Goal: Find specific page/section: Find specific page/section

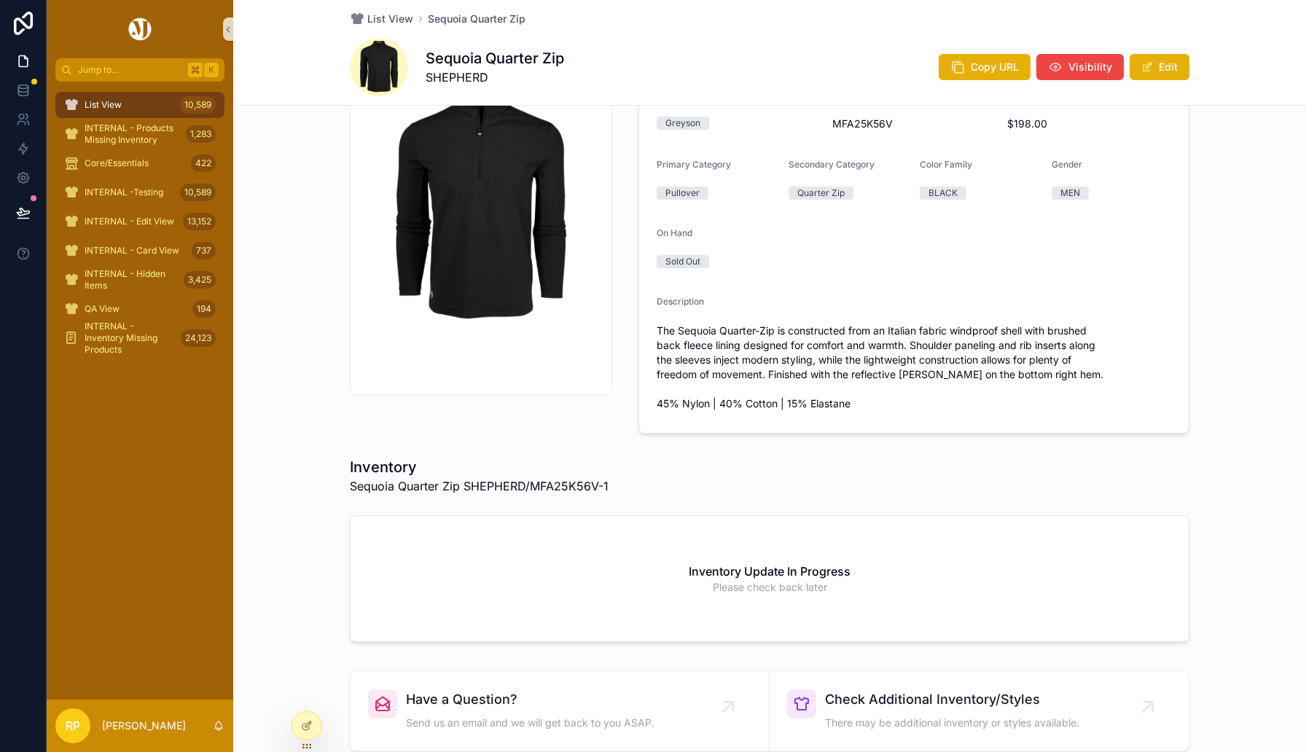
scroll to position [23, 0]
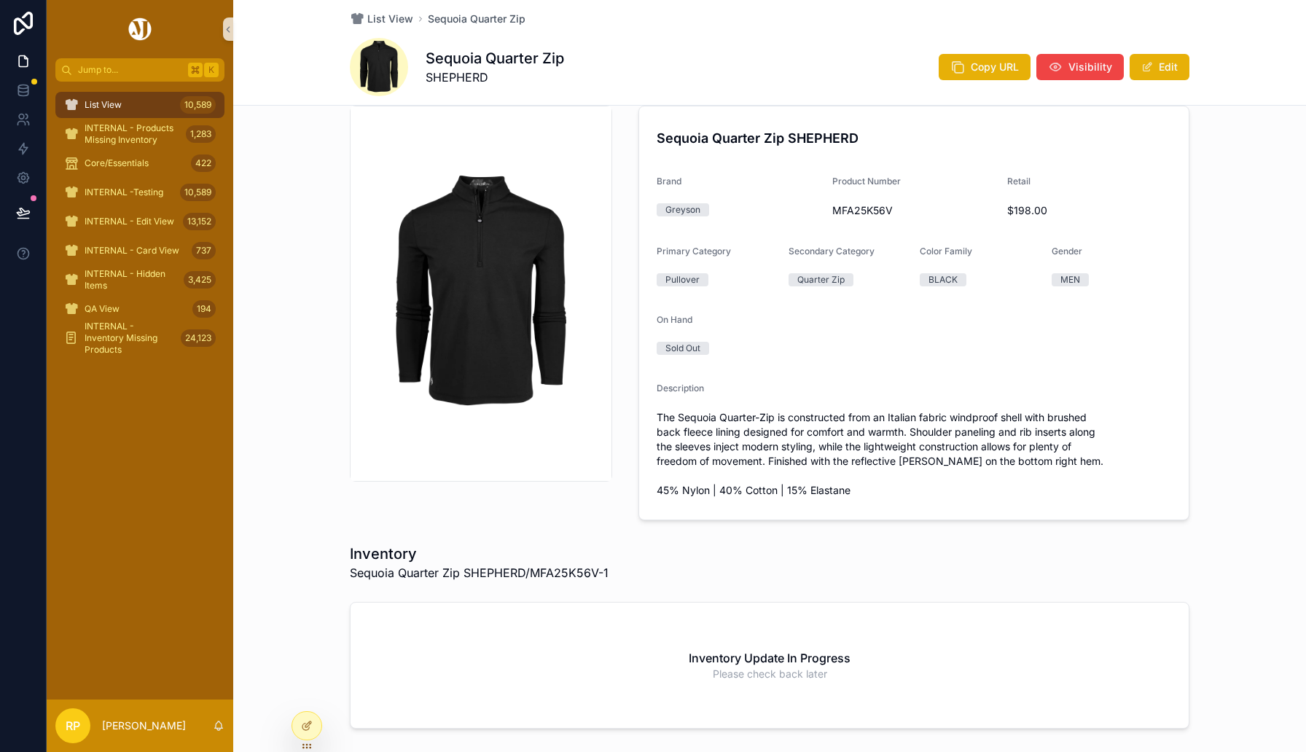
click at [858, 201] on div "MFA25K56V" at bounding box center [914, 210] width 164 height 23
copy span "MFA25K56V"
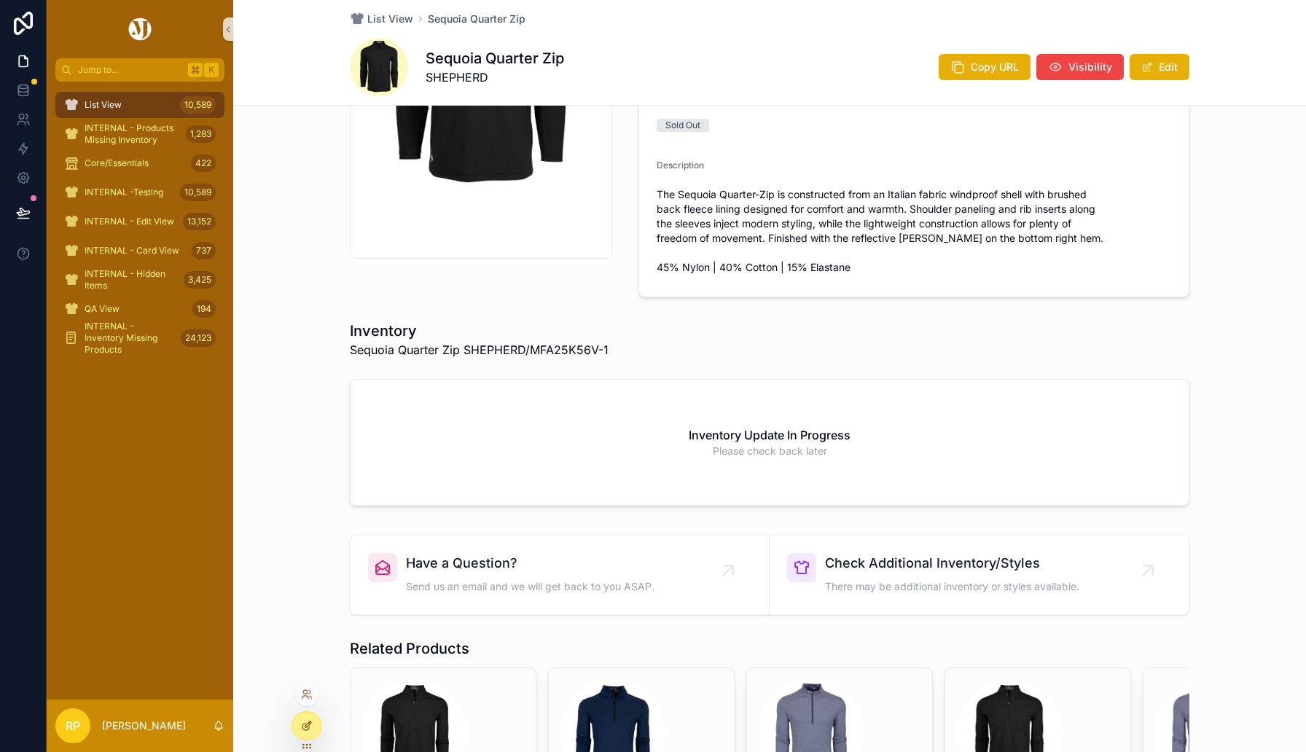
click at [315, 729] on div at bounding box center [306, 726] width 29 height 28
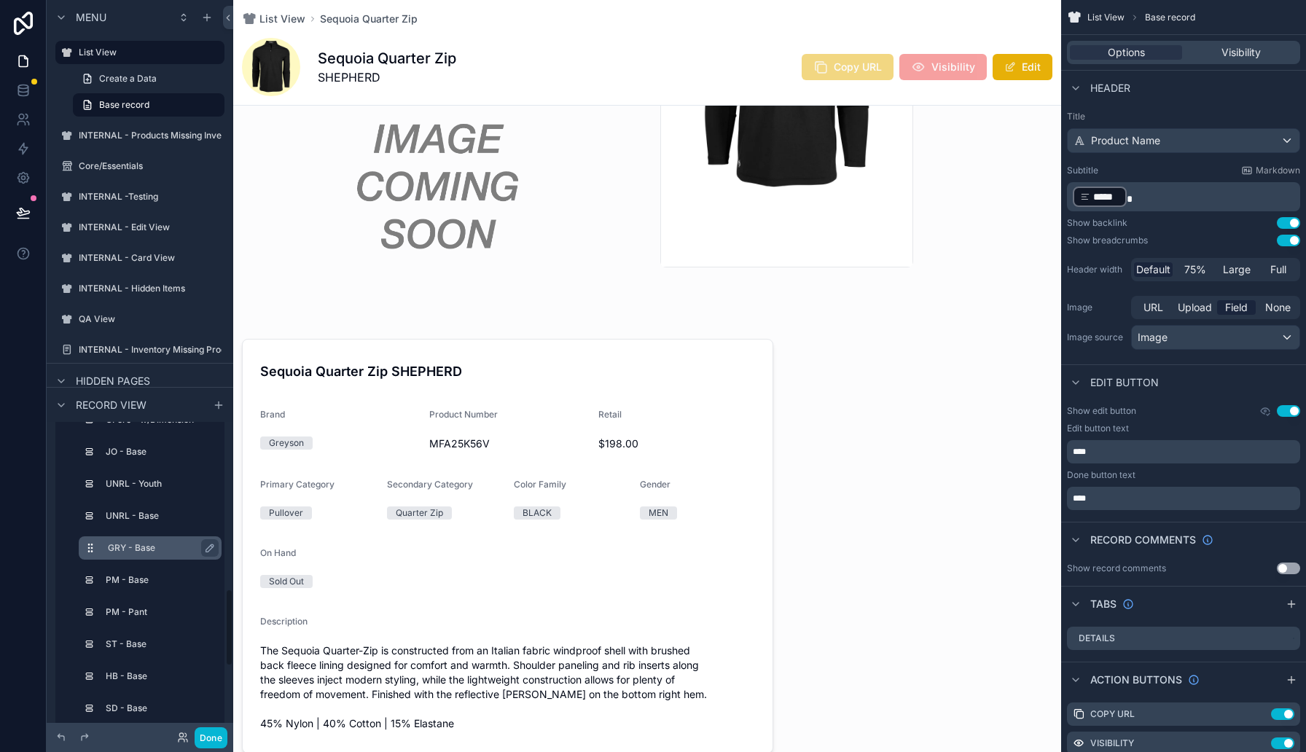
scroll to position [656, 0]
click at [144, 545] on label "GRY - Base" at bounding box center [159, 543] width 102 height 12
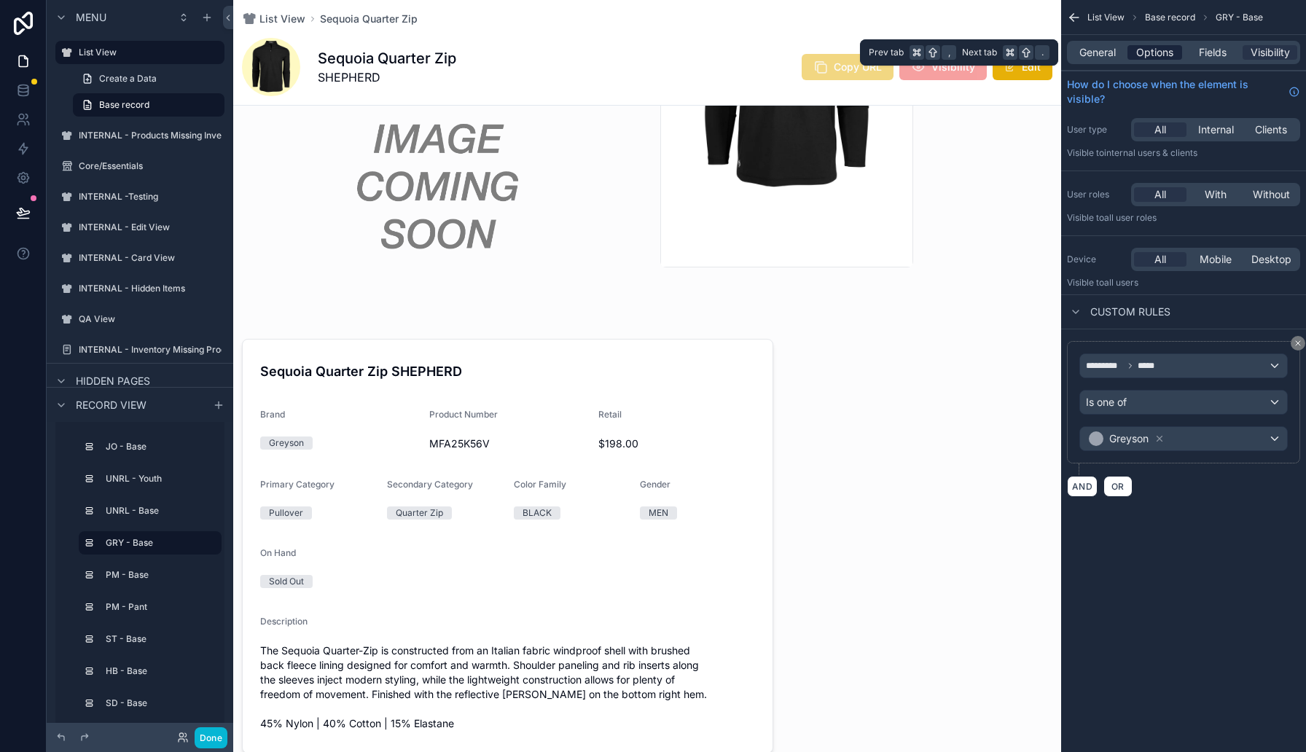
click at [1162, 50] on span "Options" at bounding box center [1154, 52] width 37 height 15
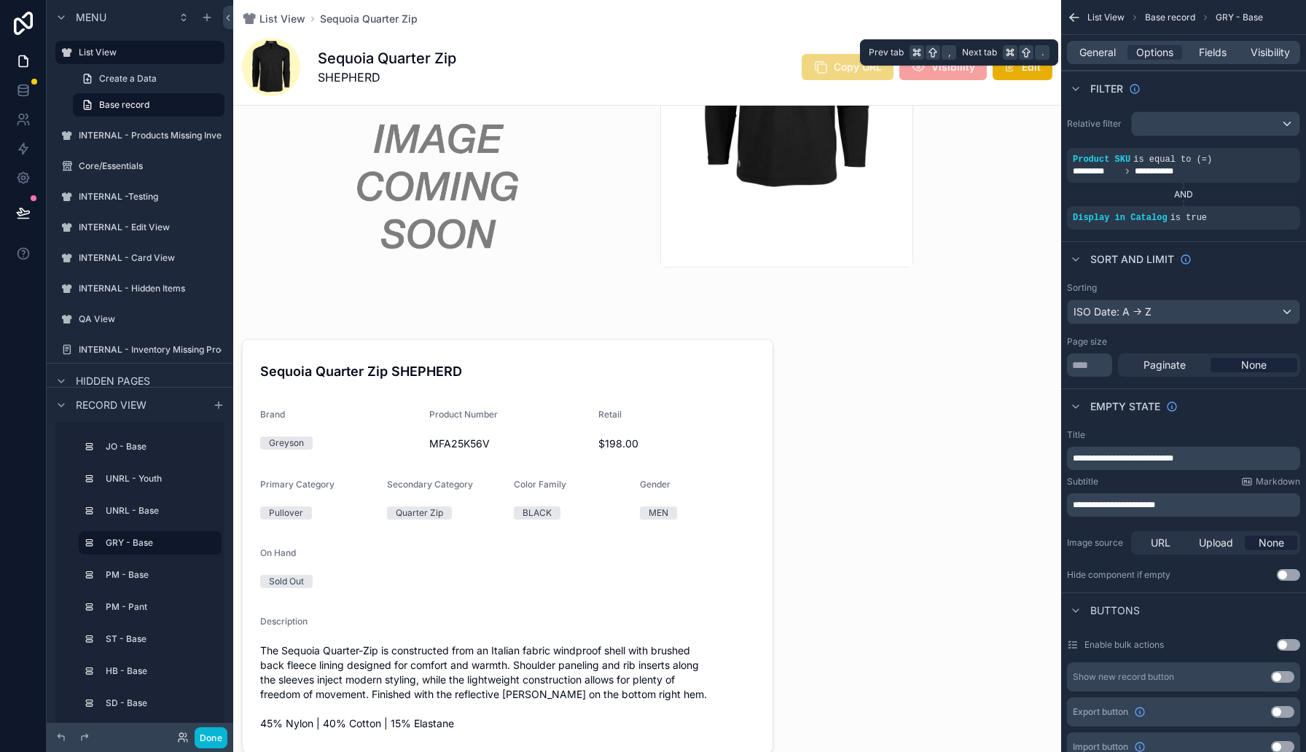
click at [1212, 43] on div "General Options Fields Visibility" at bounding box center [1183, 52] width 233 height 23
click at [1208, 57] on span "Fields" at bounding box center [1213, 52] width 28 height 15
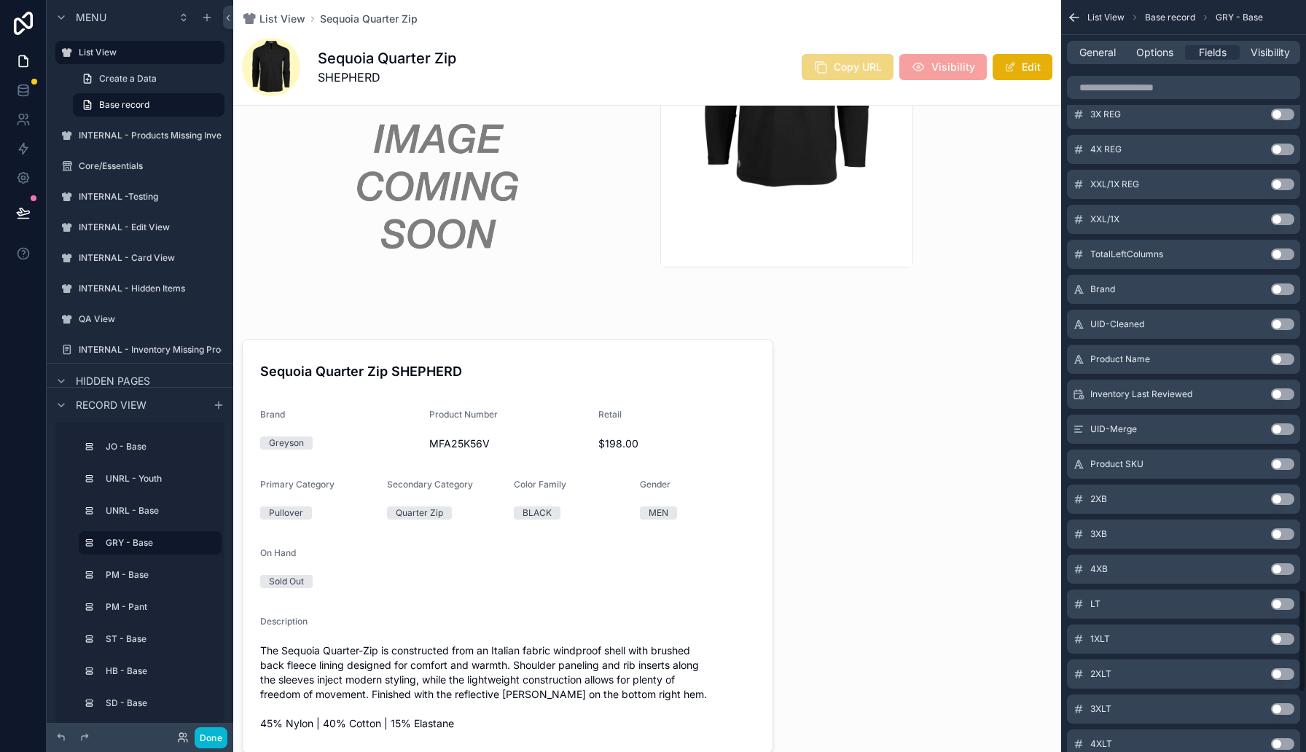
scroll to position [4730, 0]
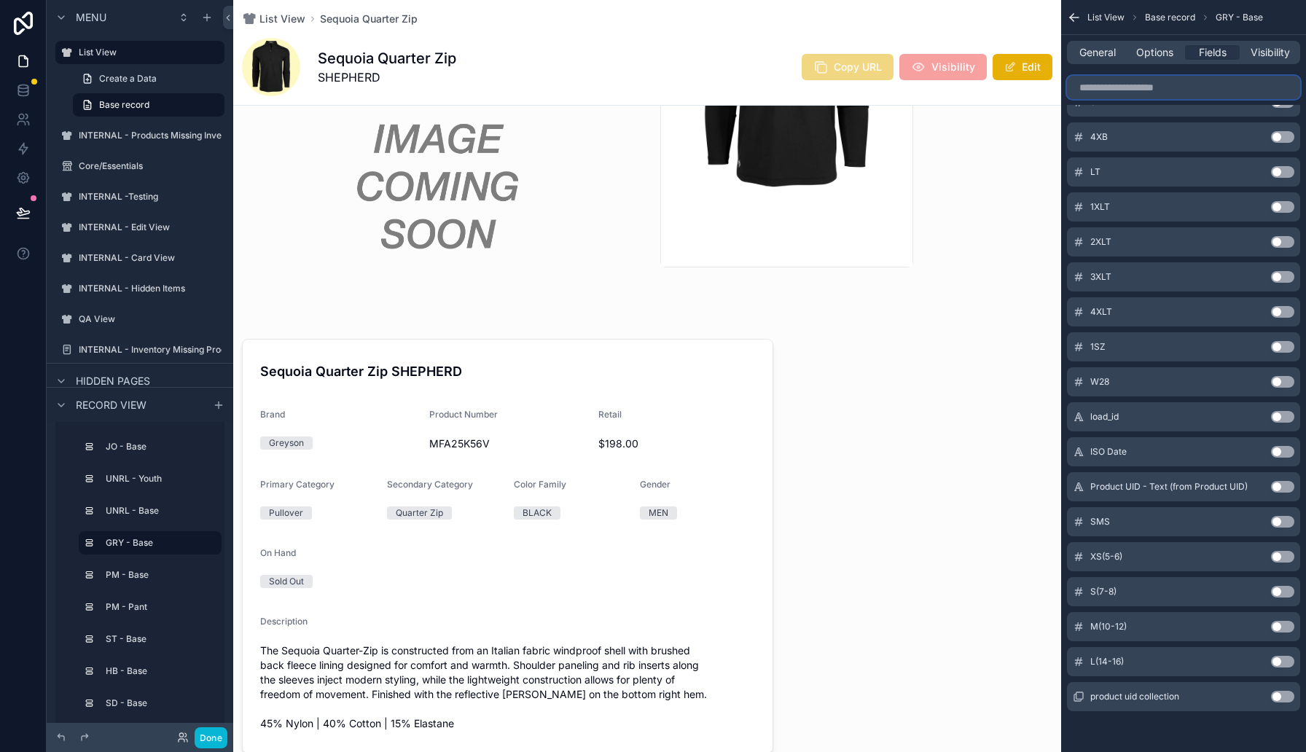
click at [1180, 98] on input "scrollable content" at bounding box center [1183, 87] width 233 height 23
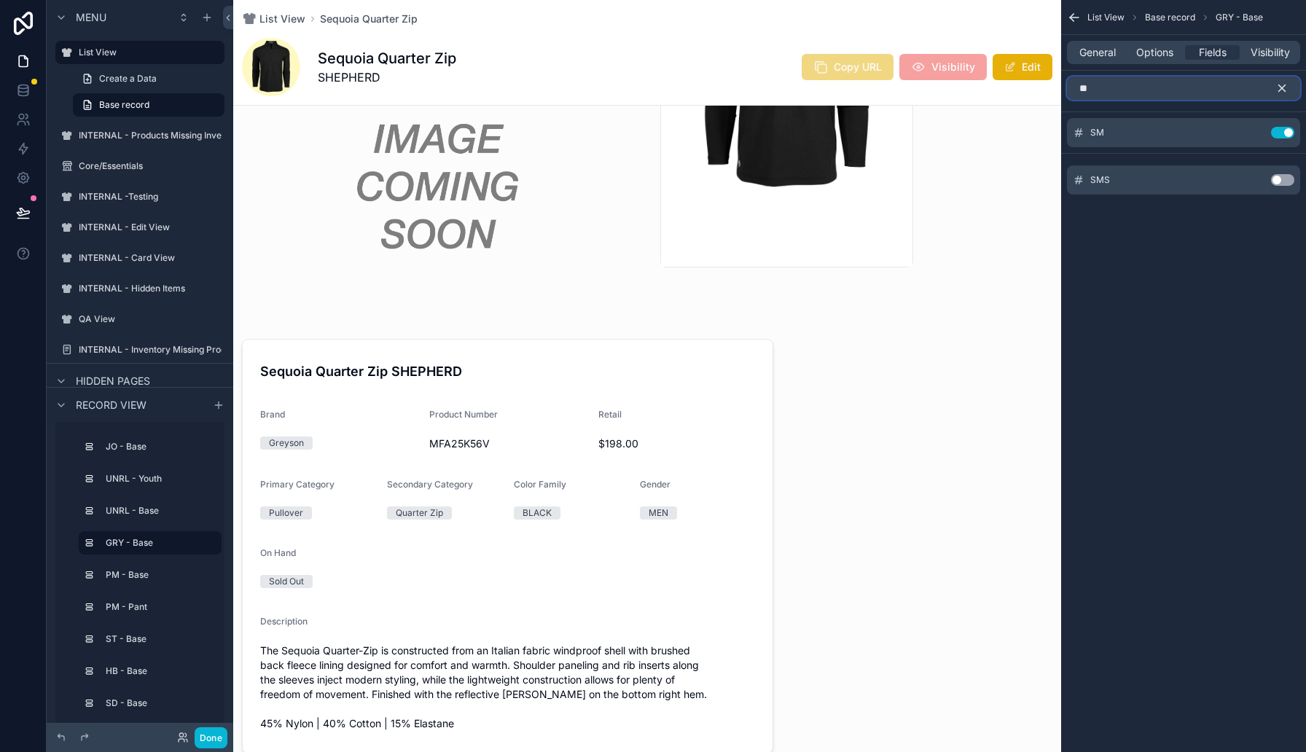
scroll to position [0, 0]
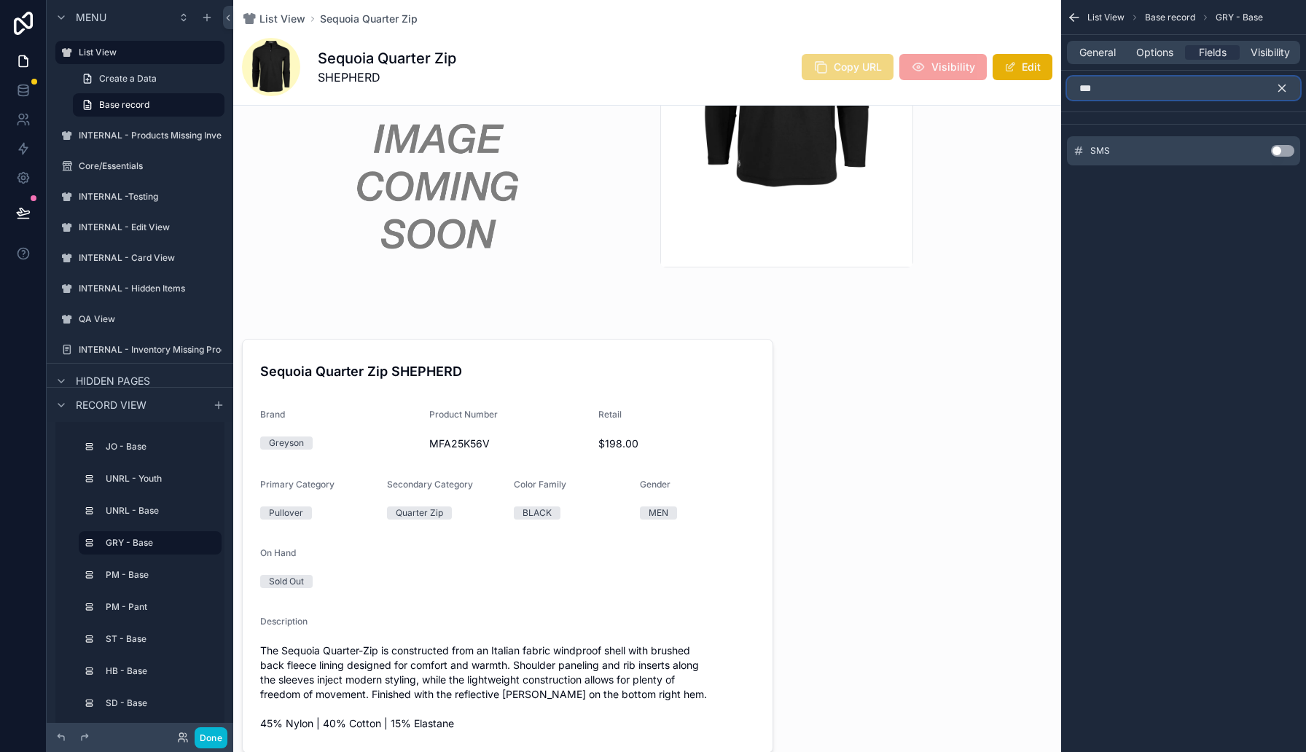
type input "***"
click at [1283, 146] on button "Use setting" at bounding box center [1282, 151] width 23 height 12
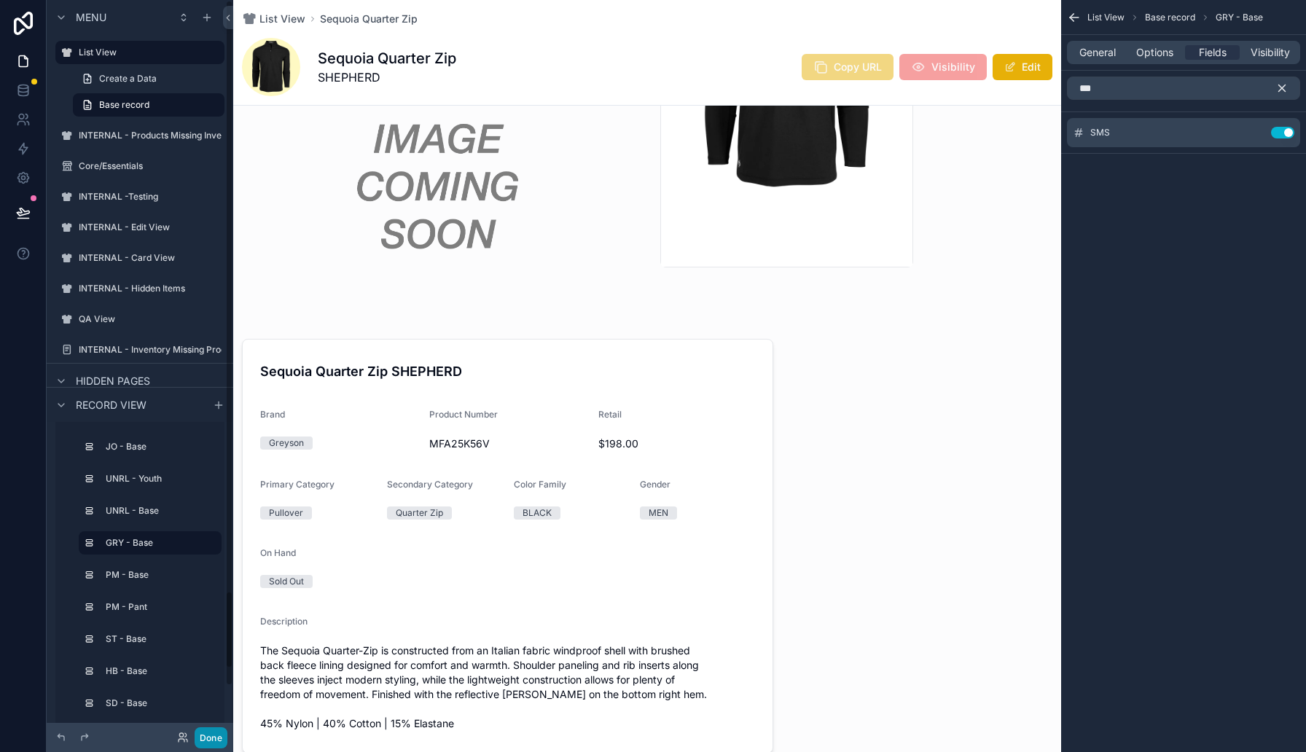
click at [217, 734] on button "Done" at bounding box center [211, 737] width 33 height 21
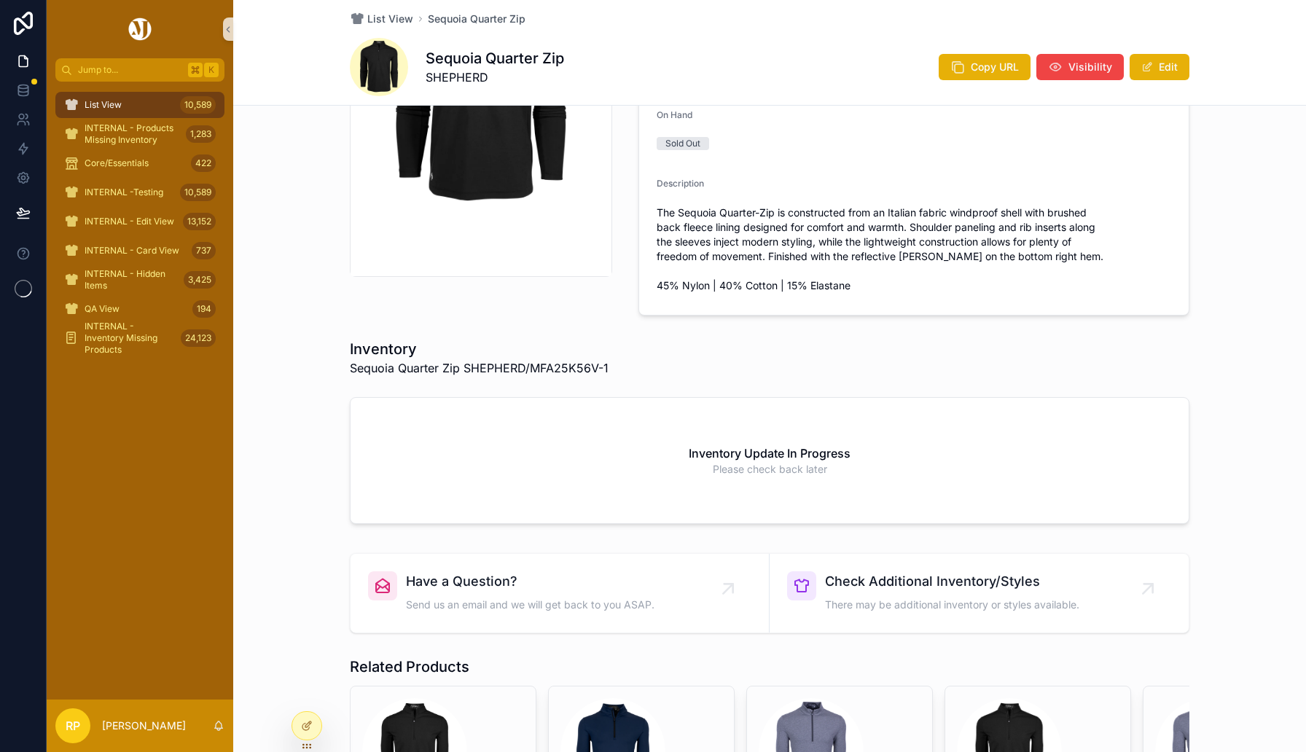
scroll to position [303, 0]
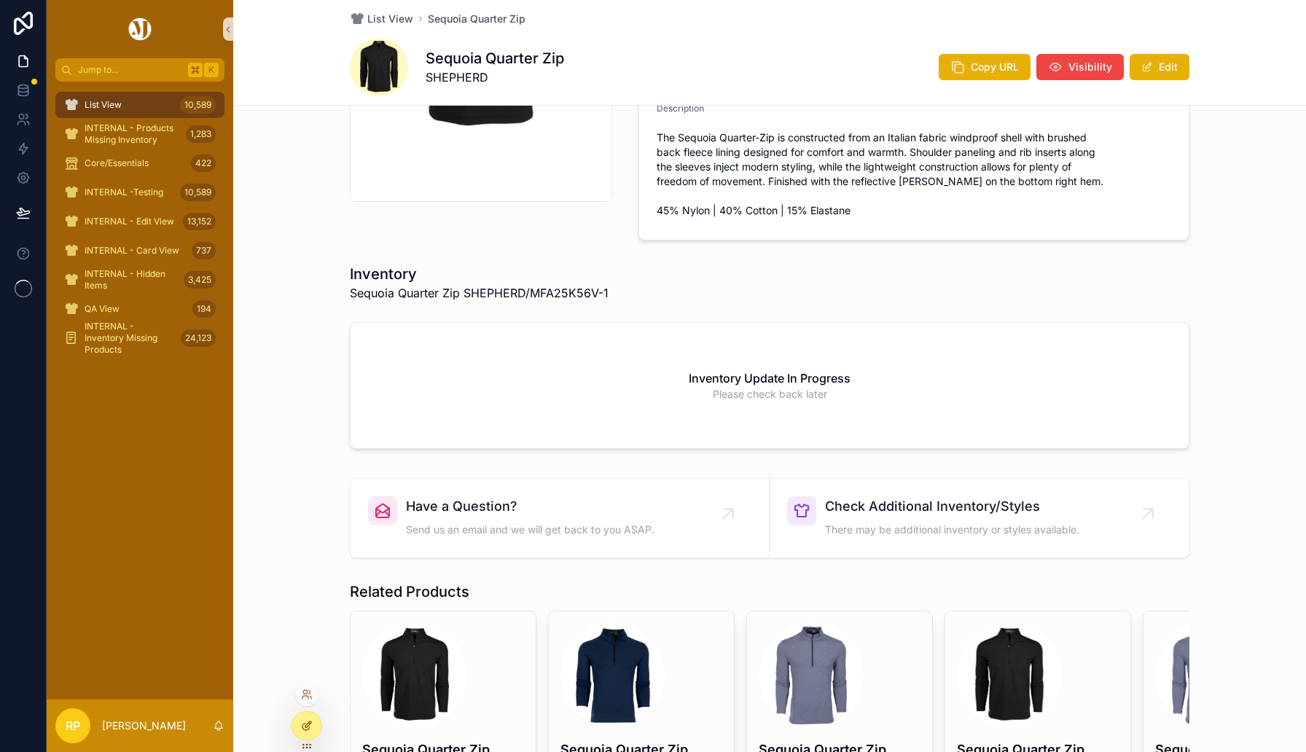
click at [312, 712] on div at bounding box center [306, 725] width 31 height 29
click at [310, 721] on icon at bounding box center [308, 724] width 6 height 6
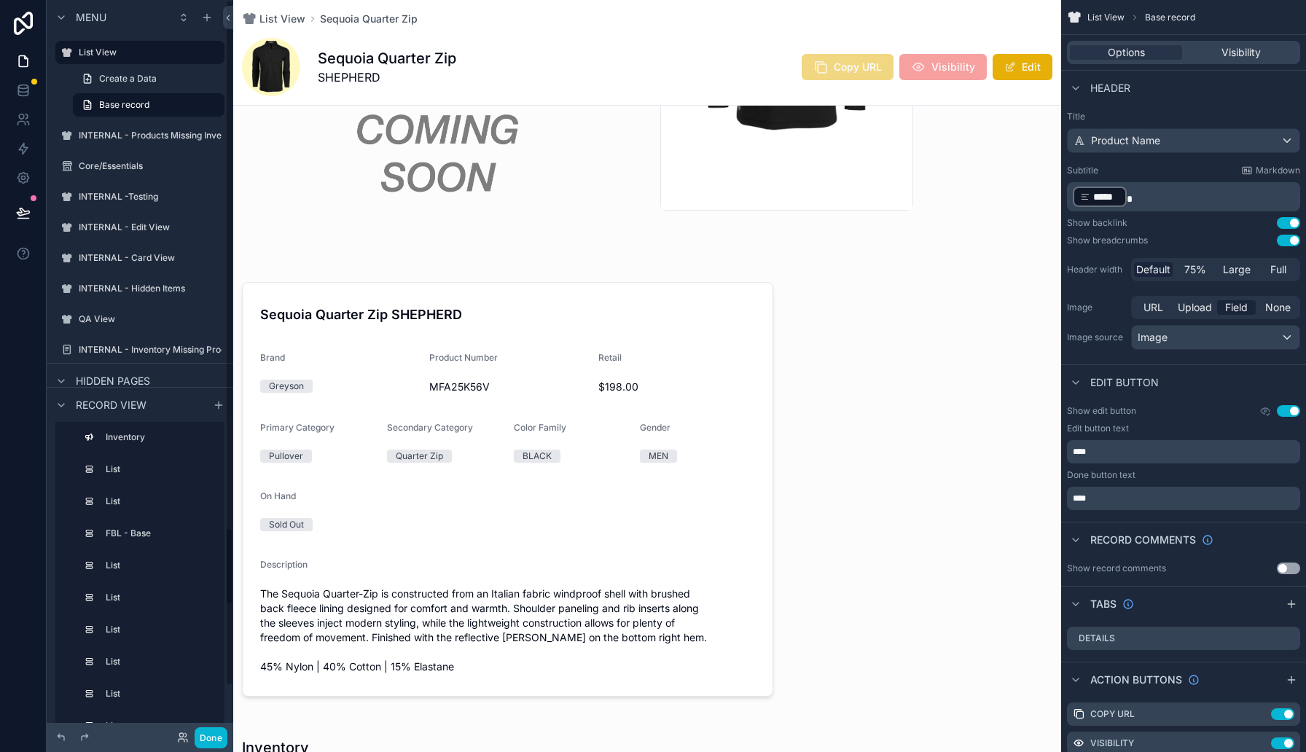
scroll to position [608, 0]
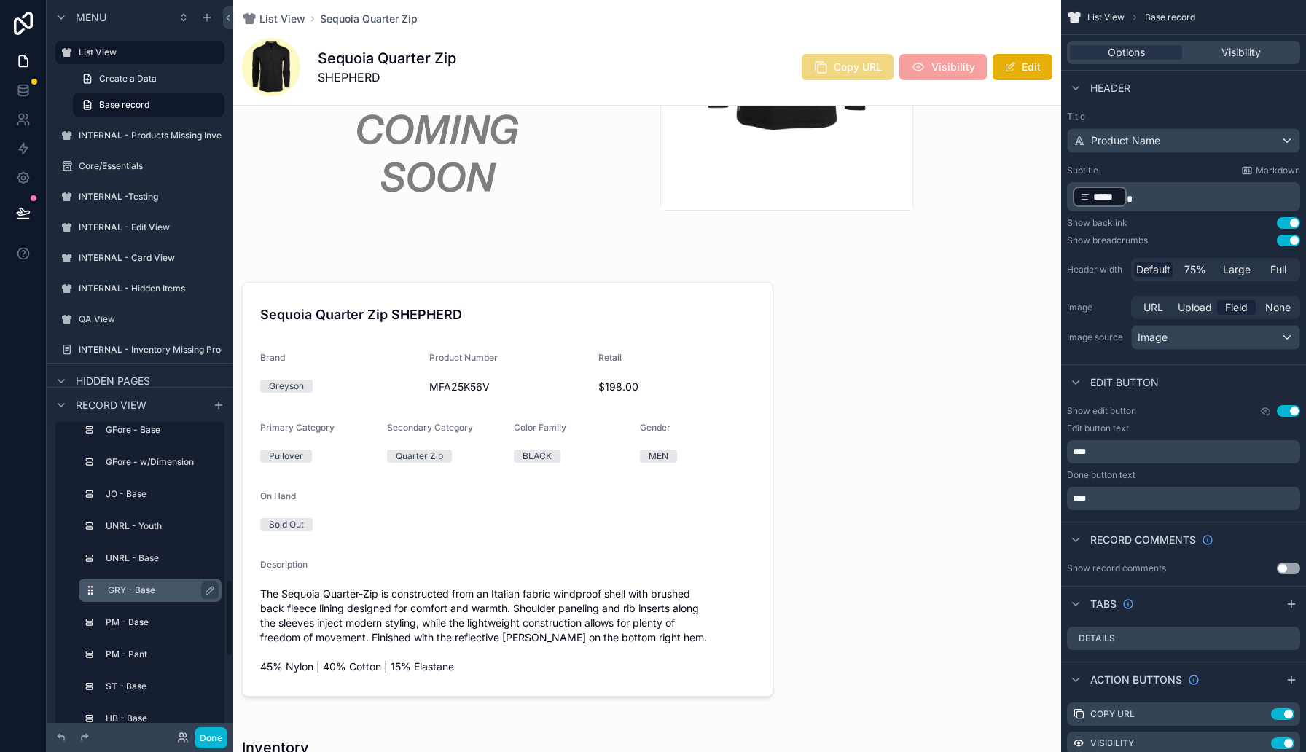
click at [160, 593] on label "GRY - Base" at bounding box center [159, 590] width 102 height 12
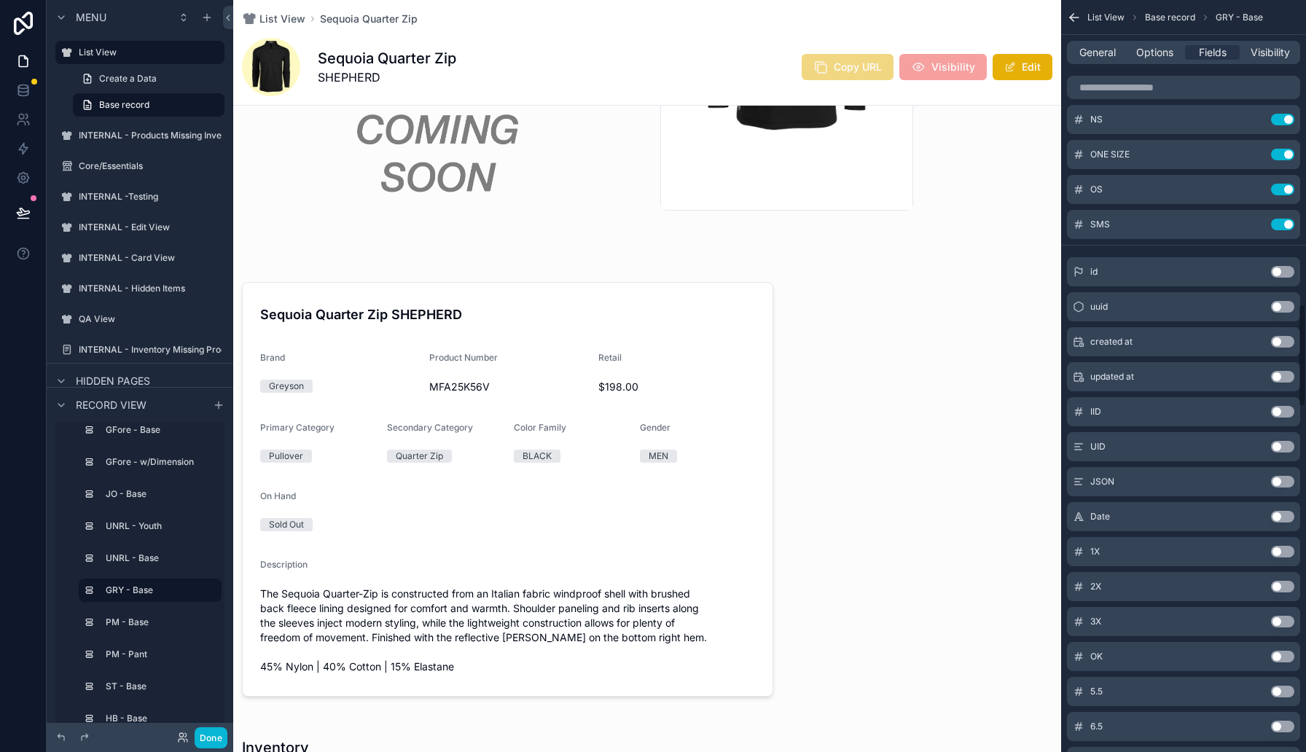
scroll to position [2222, 0]
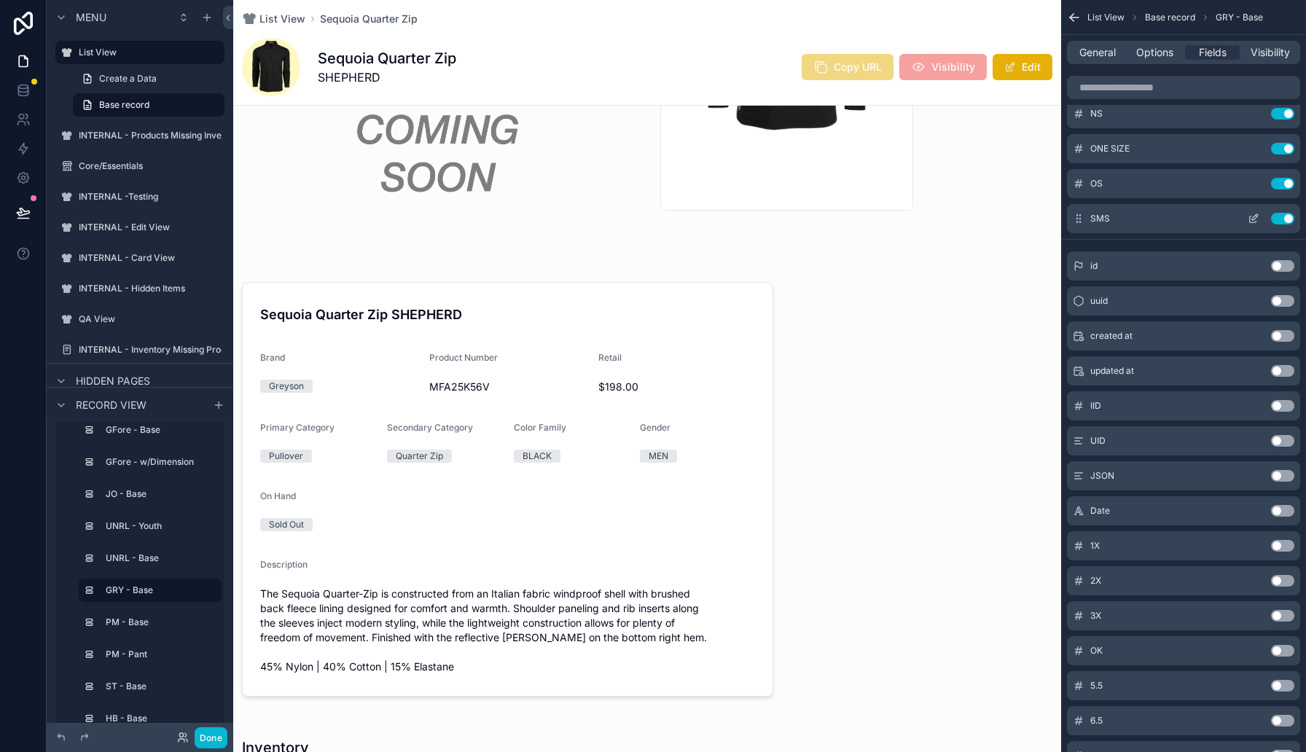
click at [1253, 222] on icon "scrollable content" at bounding box center [1253, 219] width 7 height 7
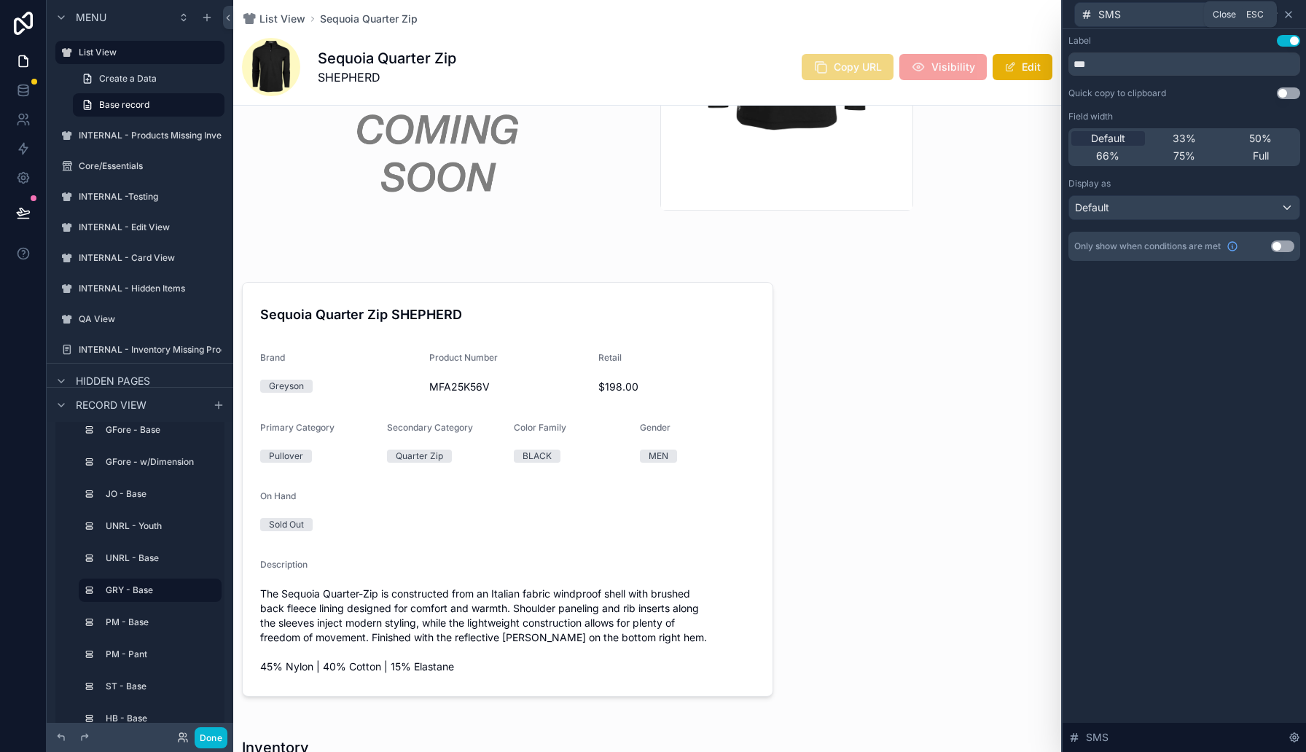
click at [1285, 18] on icon at bounding box center [1288, 15] width 12 height 12
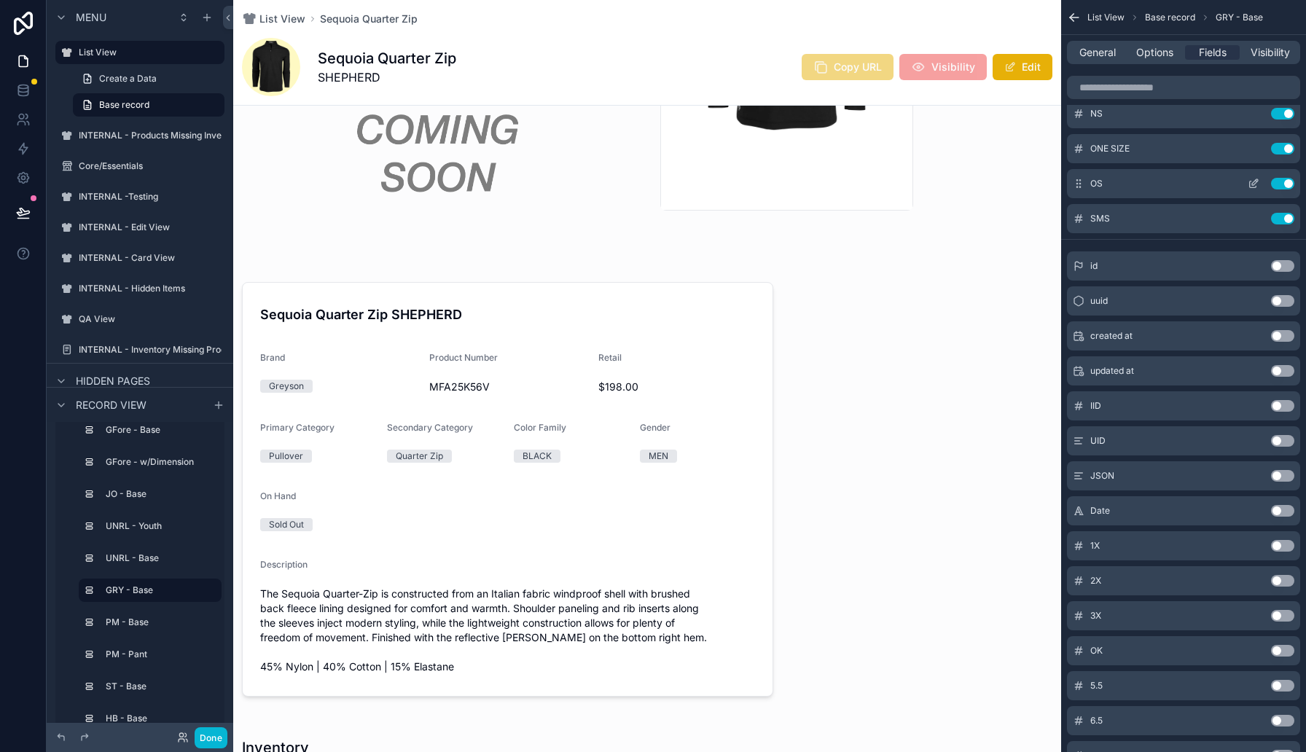
click at [1252, 187] on icon "scrollable content" at bounding box center [1253, 184] width 7 height 7
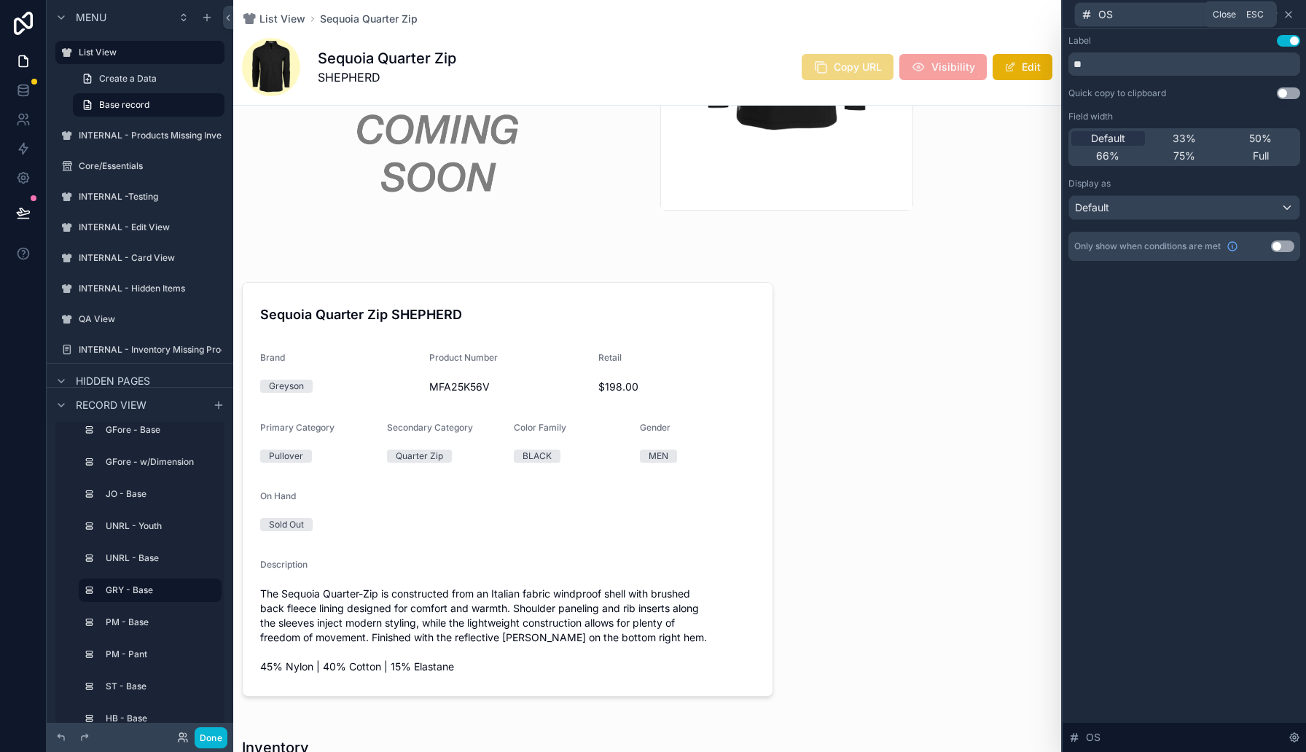
click at [1288, 15] on icon at bounding box center [1288, 15] width 12 height 12
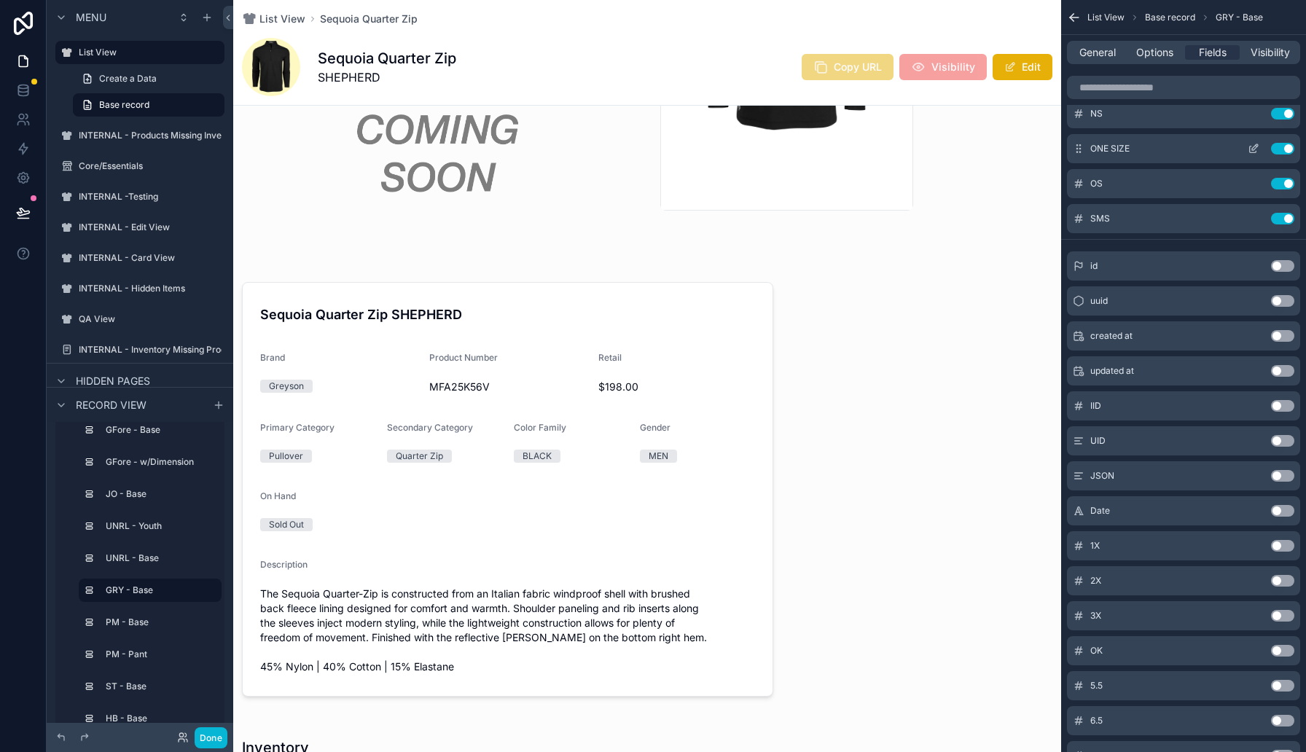
click at [1253, 145] on icon "scrollable content" at bounding box center [1253, 149] width 12 height 12
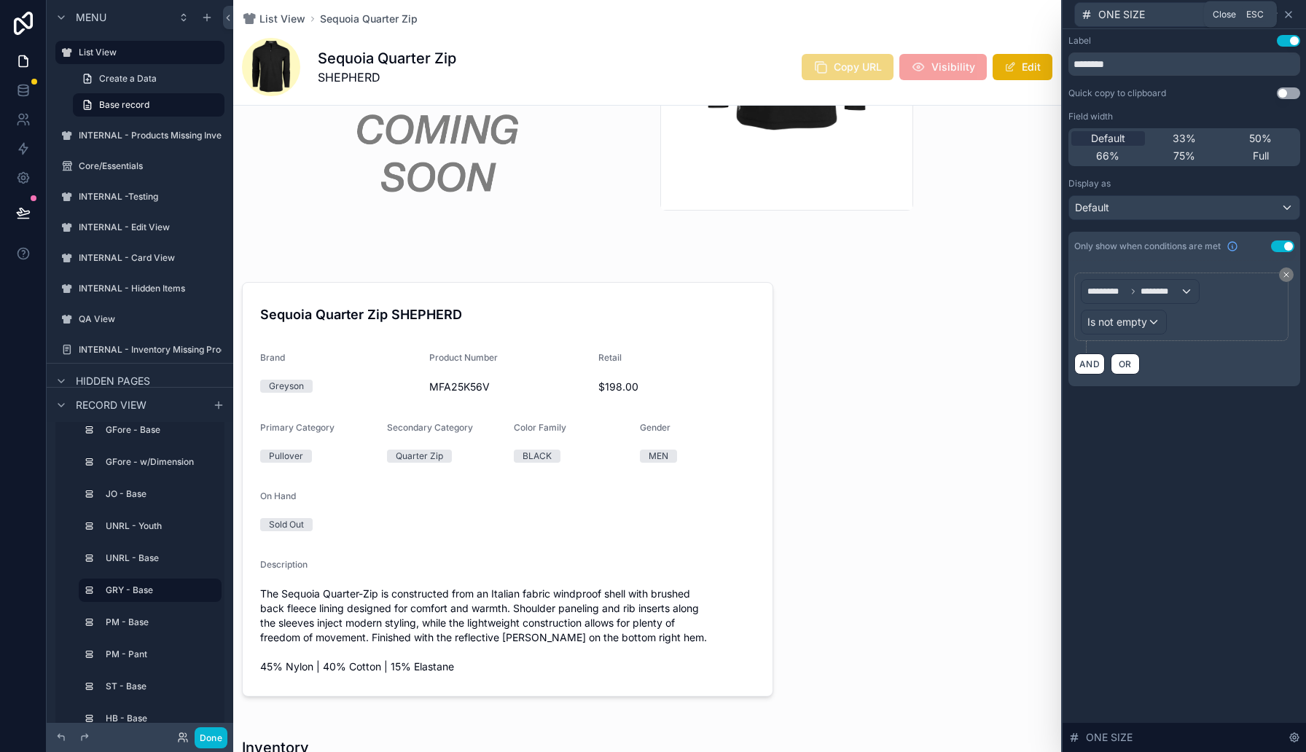
click at [1287, 13] on icon at bounding box center [1288, 15] width 6 height 6
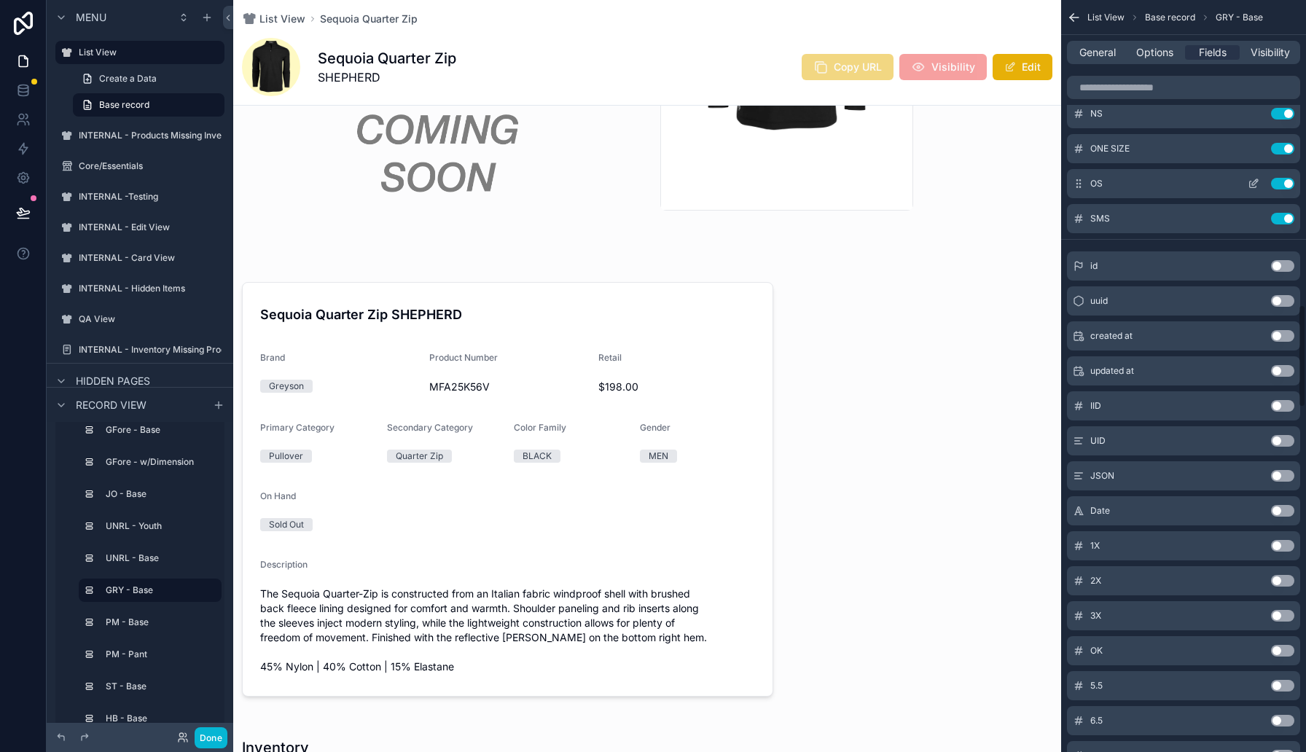
click at [1253, 187] on icon "scrollable content" at bounding box center [1253, 184] width 12 height 12
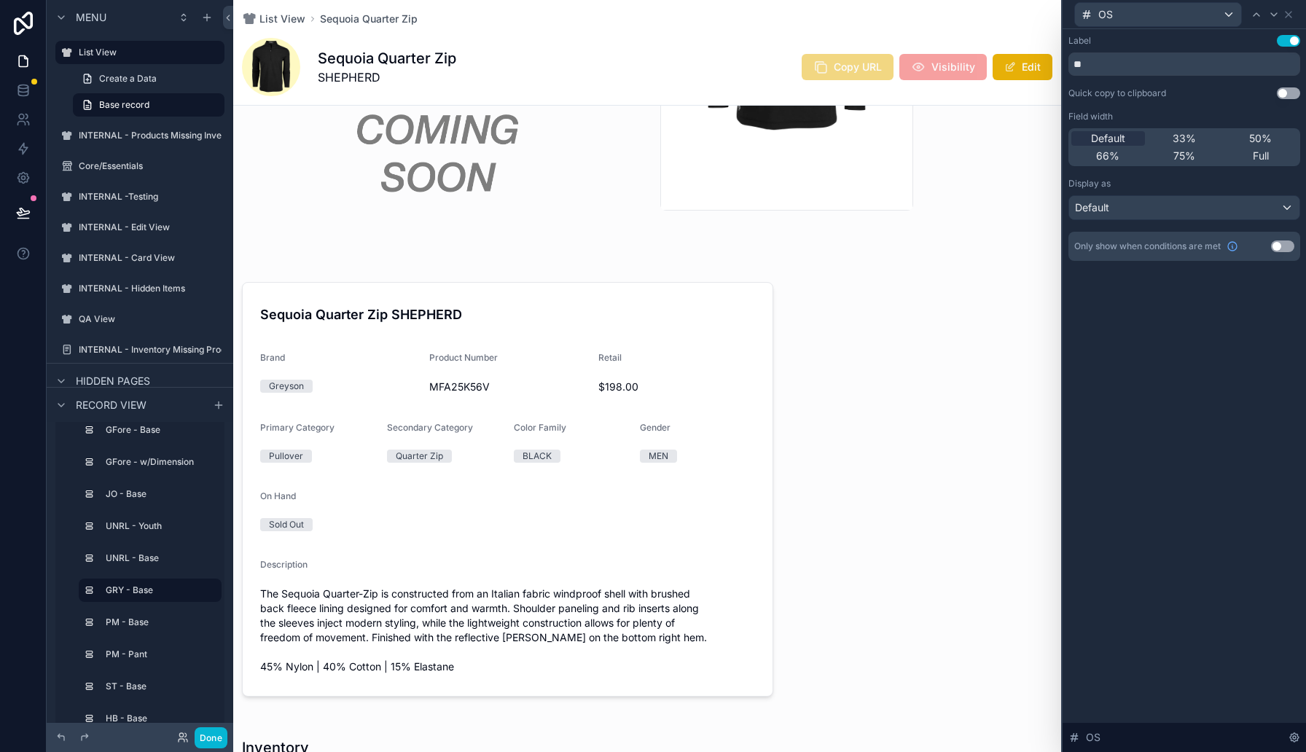
click at [1288, 241] on button "Use setting" at bounding box center [1282, 246] width 23 height 12
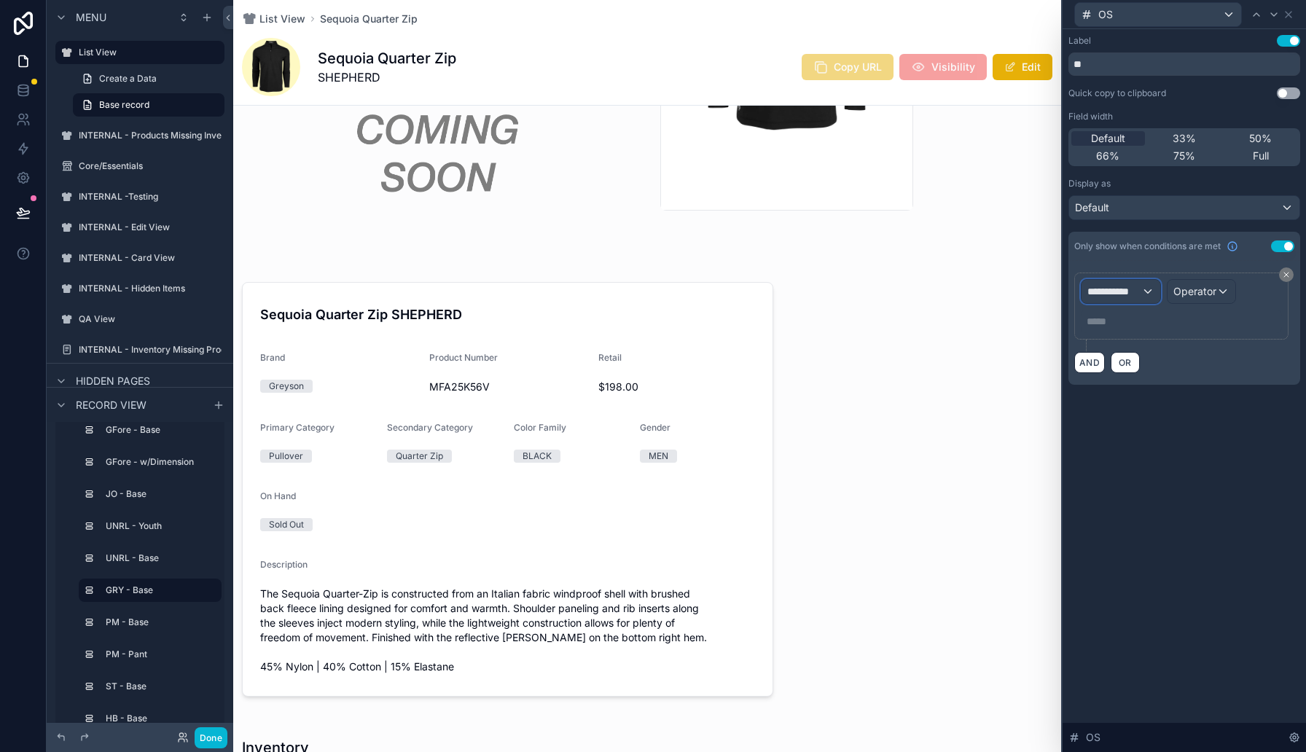
click at [1135, 299] on div "**********" at bounding box center [1120, 291] width 79 height 23
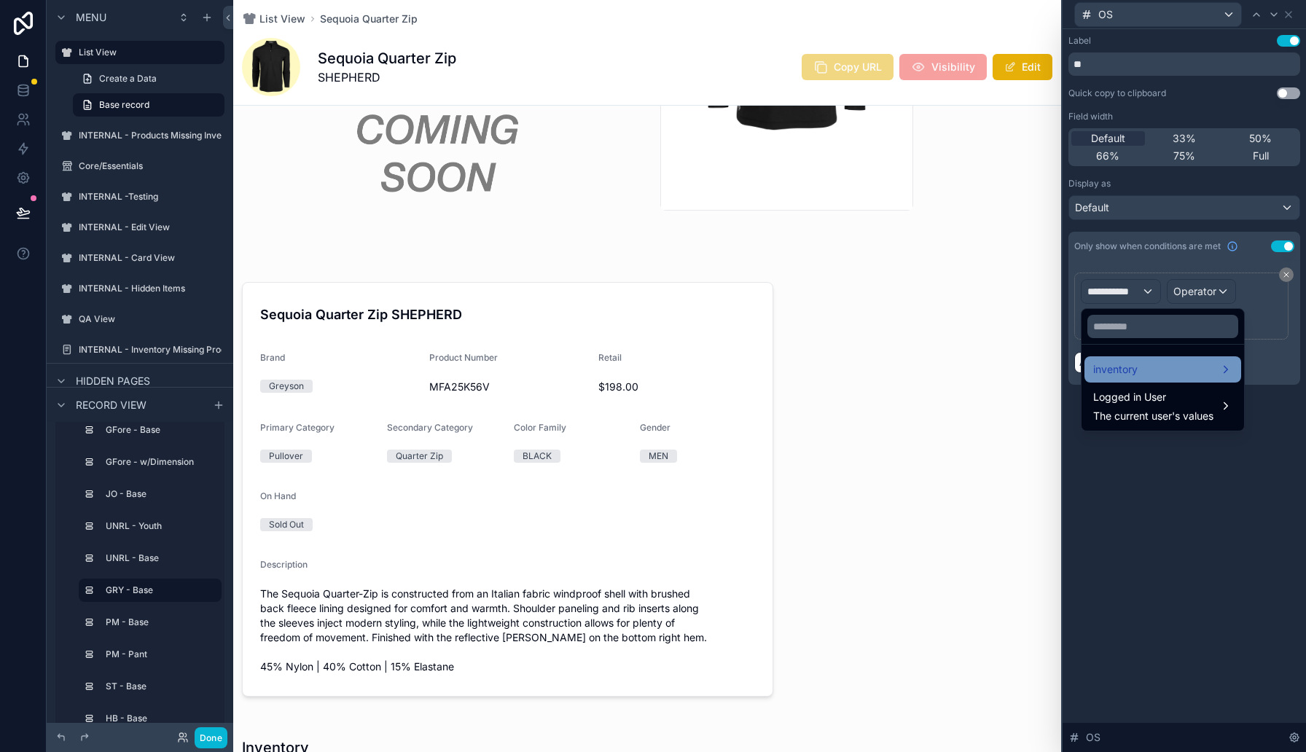
click at [1231, 364] on div "inventory" at bounding box center [1162, 369] width 139 height 17
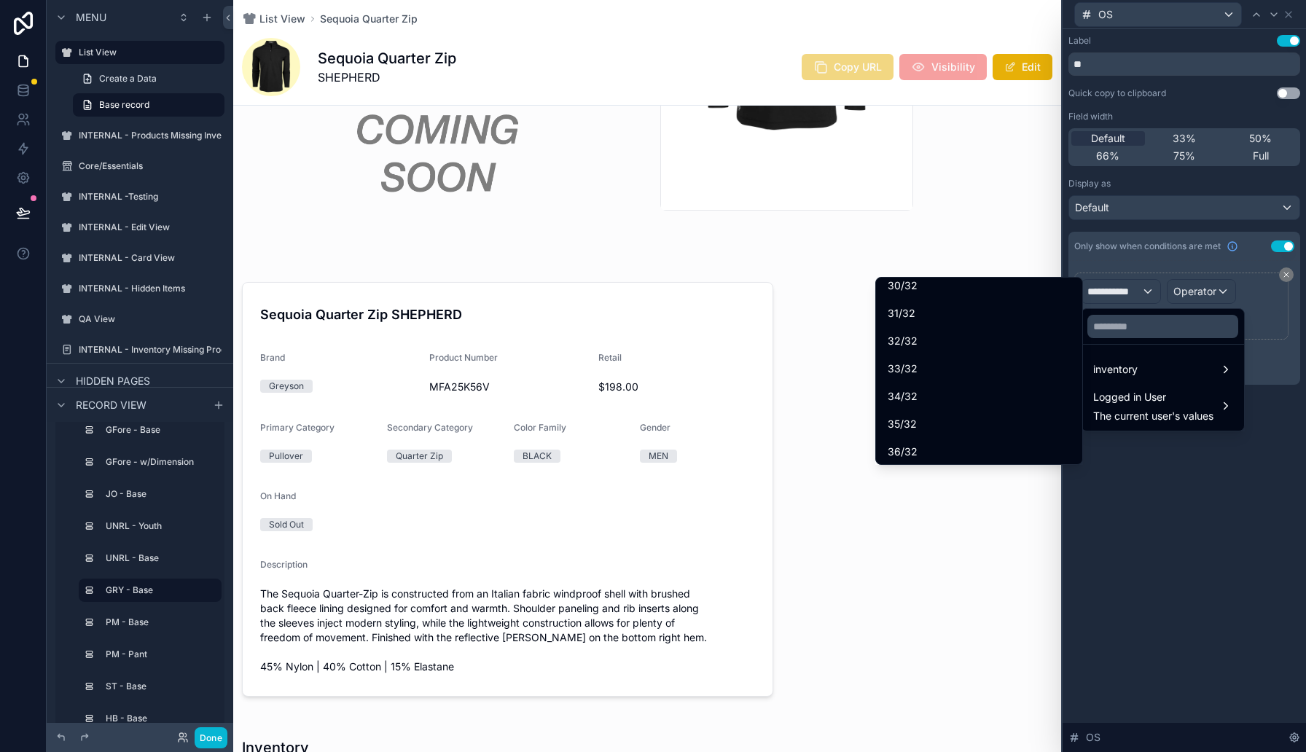
scroll to position [3890, 0]
click at [1111, 334] on input "text" at bounding box center [1162, 326] width 151 height 23
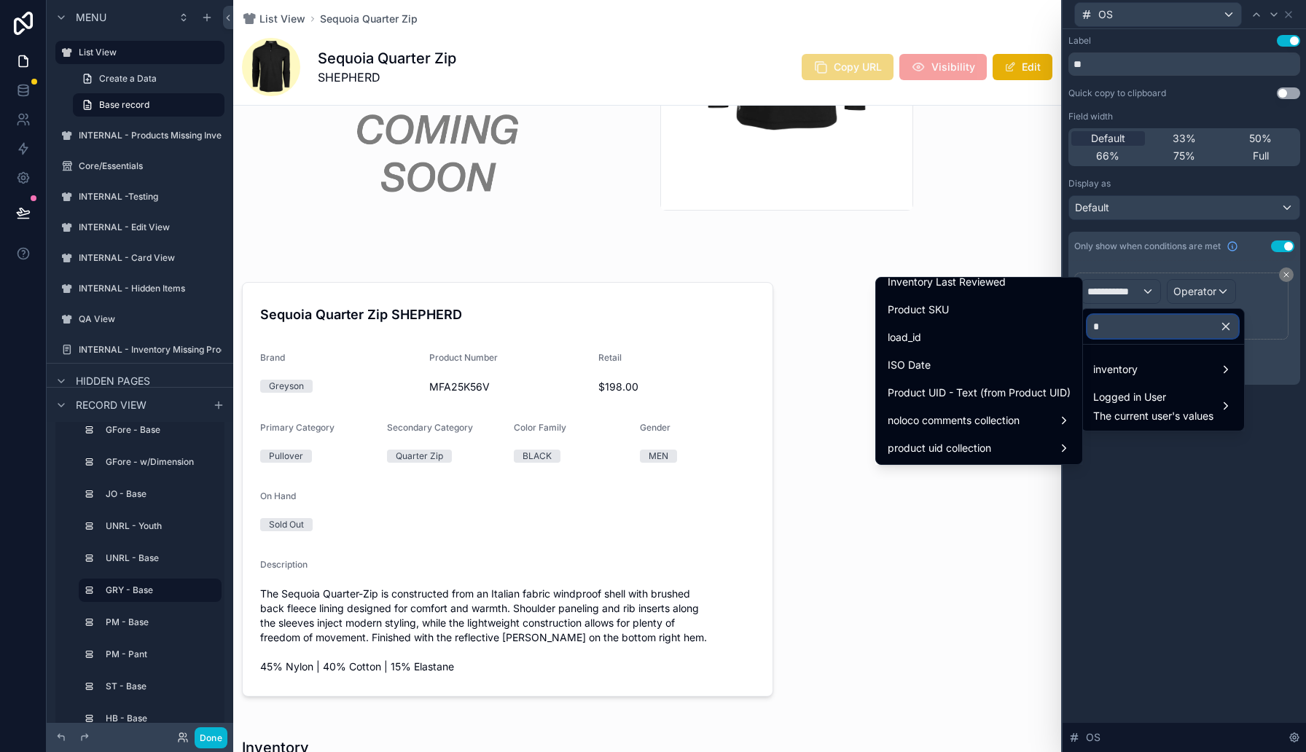
scroll to position [0, 0]
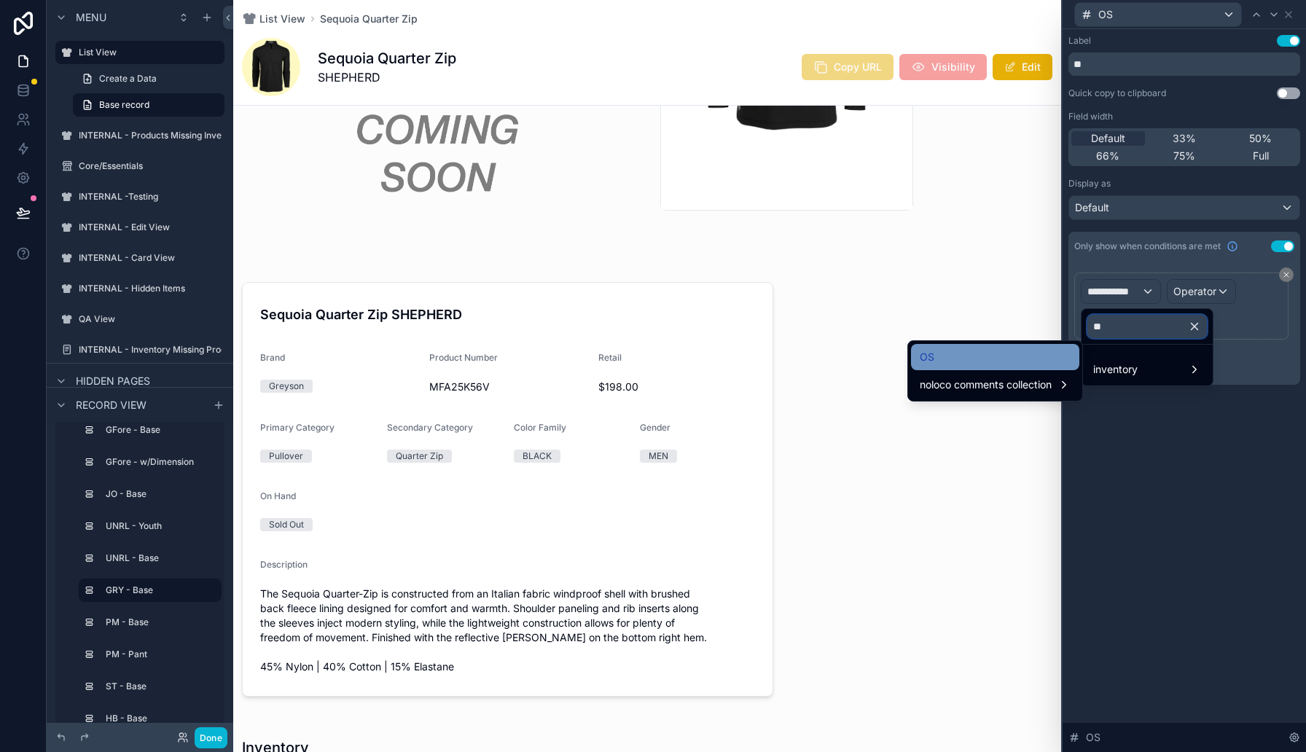
type input "**"
click at [1032, 360] on div "OS" at bounding box center [995, 356] width 151 height 17
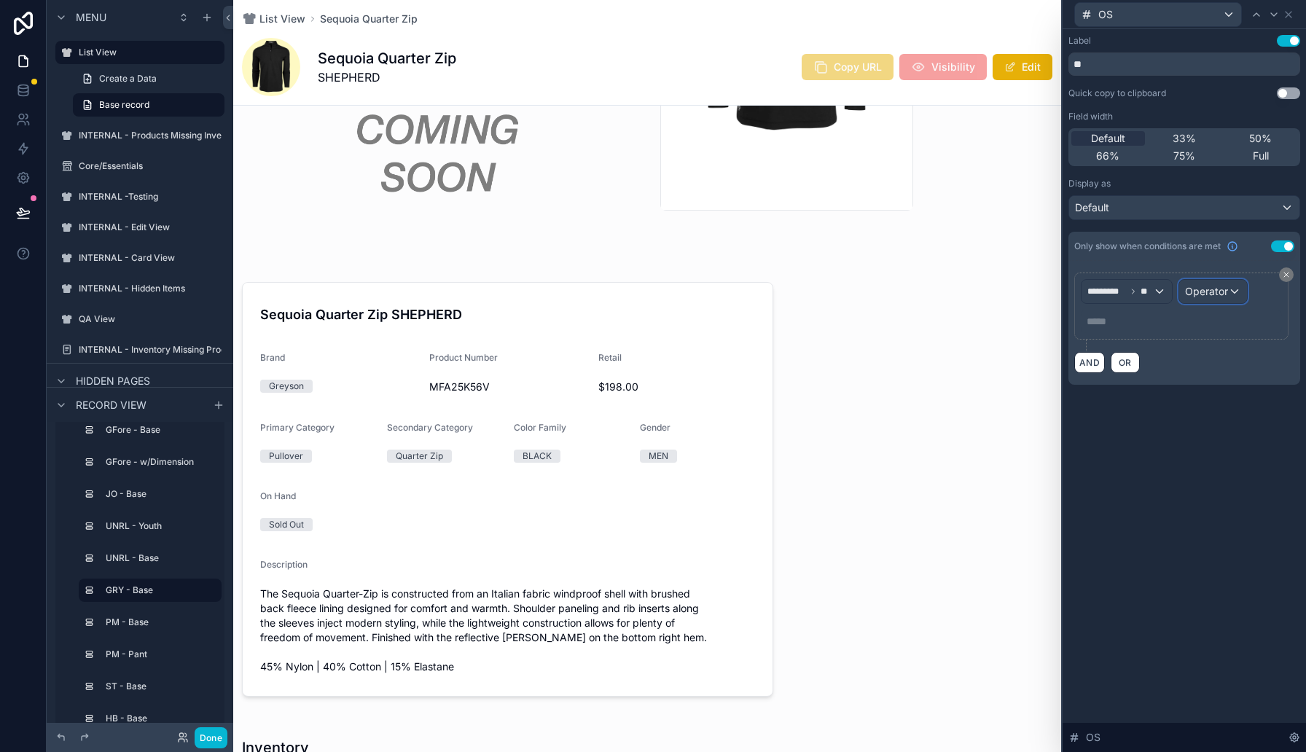
click at [1211, 297] on span "Operator" at bounding box center [1206, 291] width 43 height 12
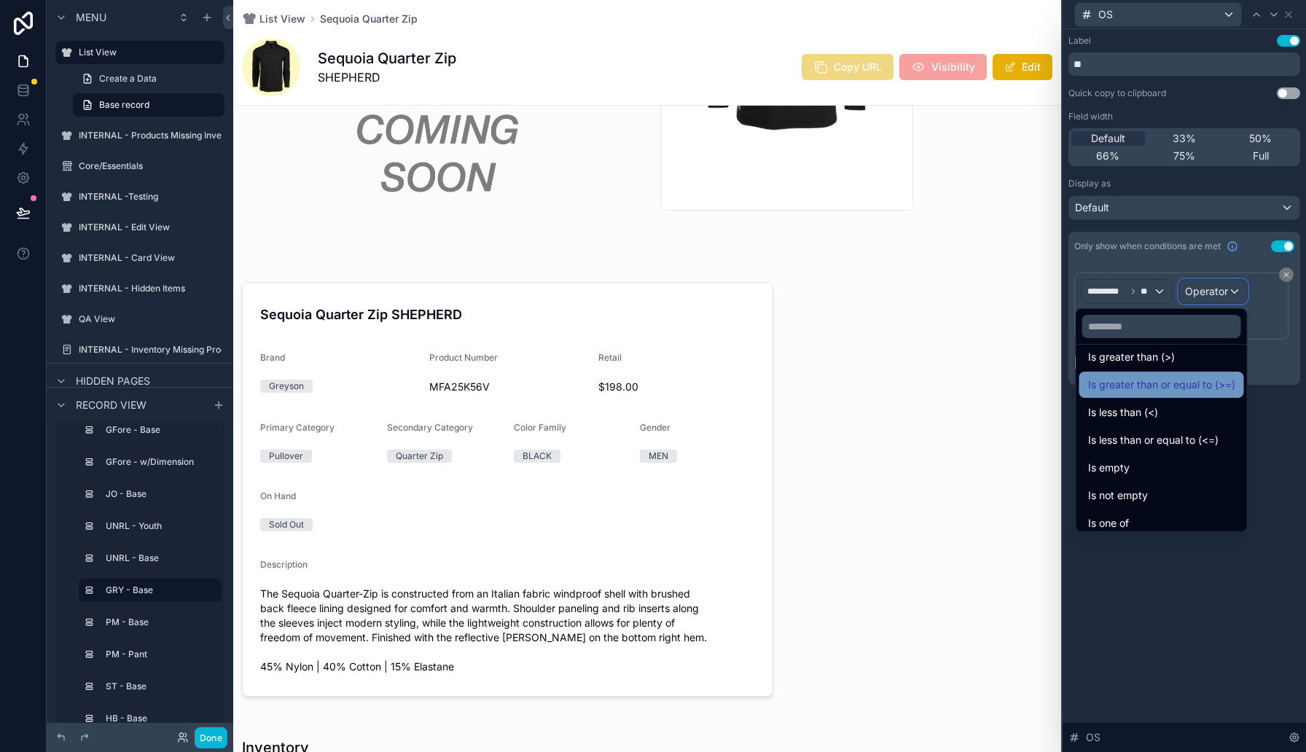
scroll to position [103, 0]
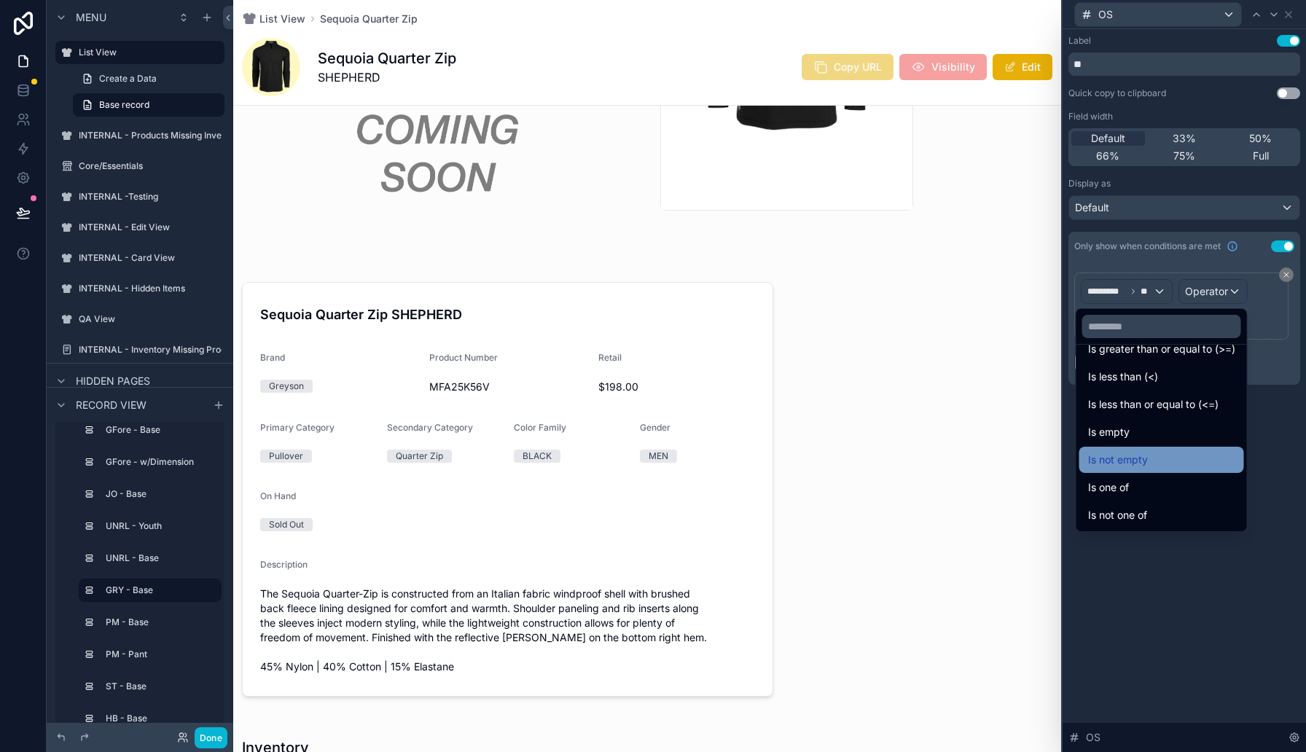
click at [1170, 461] on div "Is not empty" at bounding box center [1161, 459] width 147 height 17
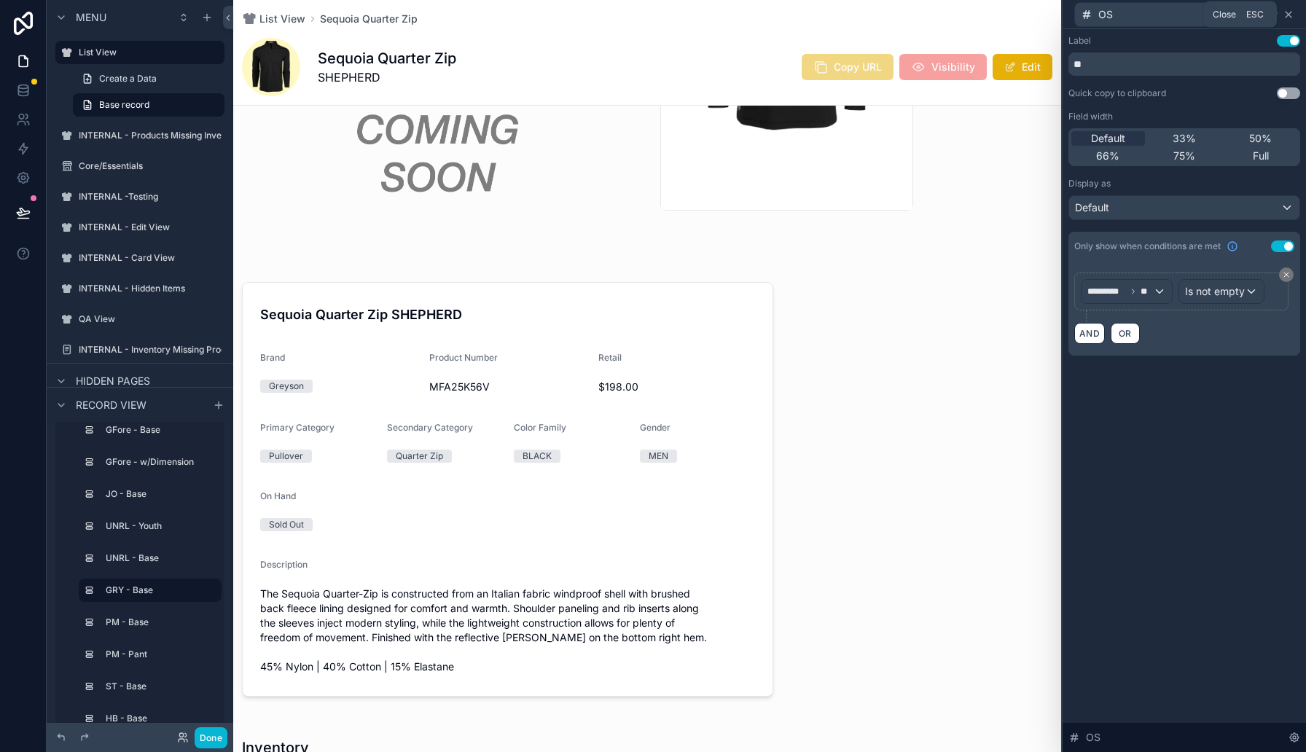
click at [1290, 17] on icon at bounding box center [1288, 15] width 6 height 6
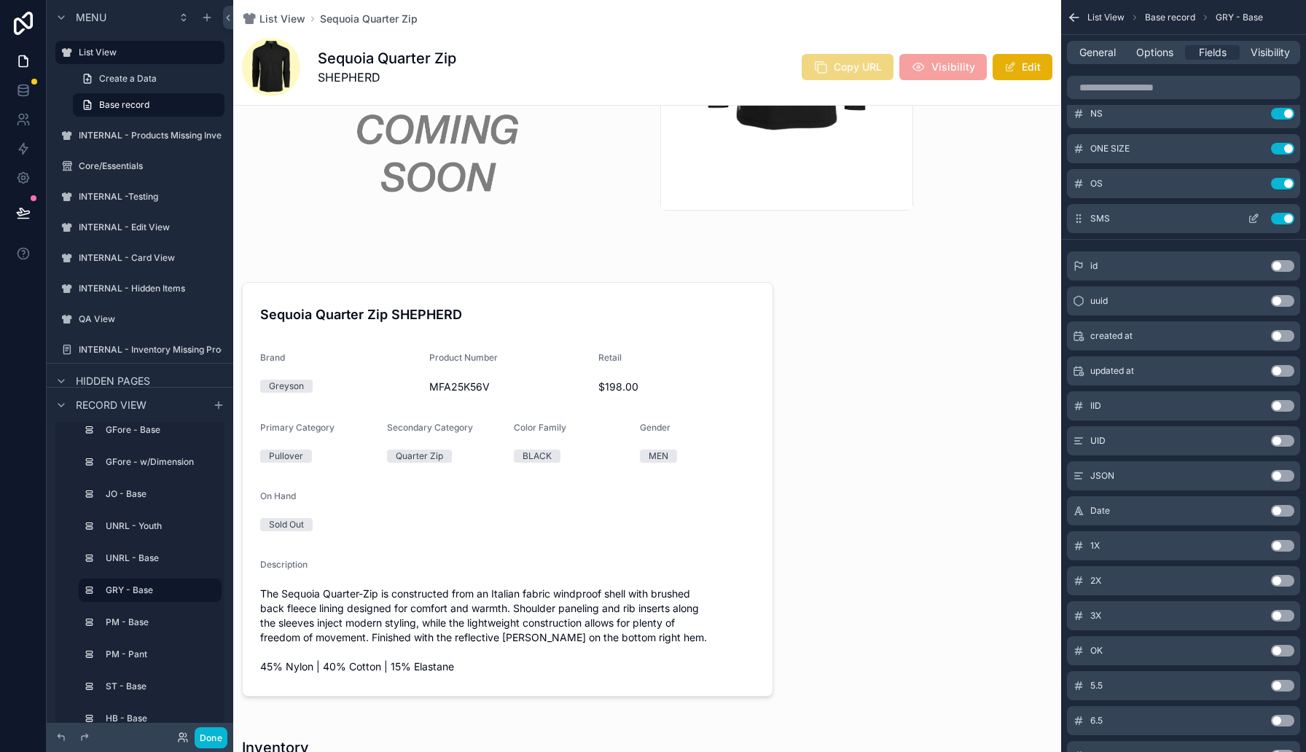
click at [1253, 215] on icon "scrollable content" at bounding box center [1253, 219] width 12 height 12
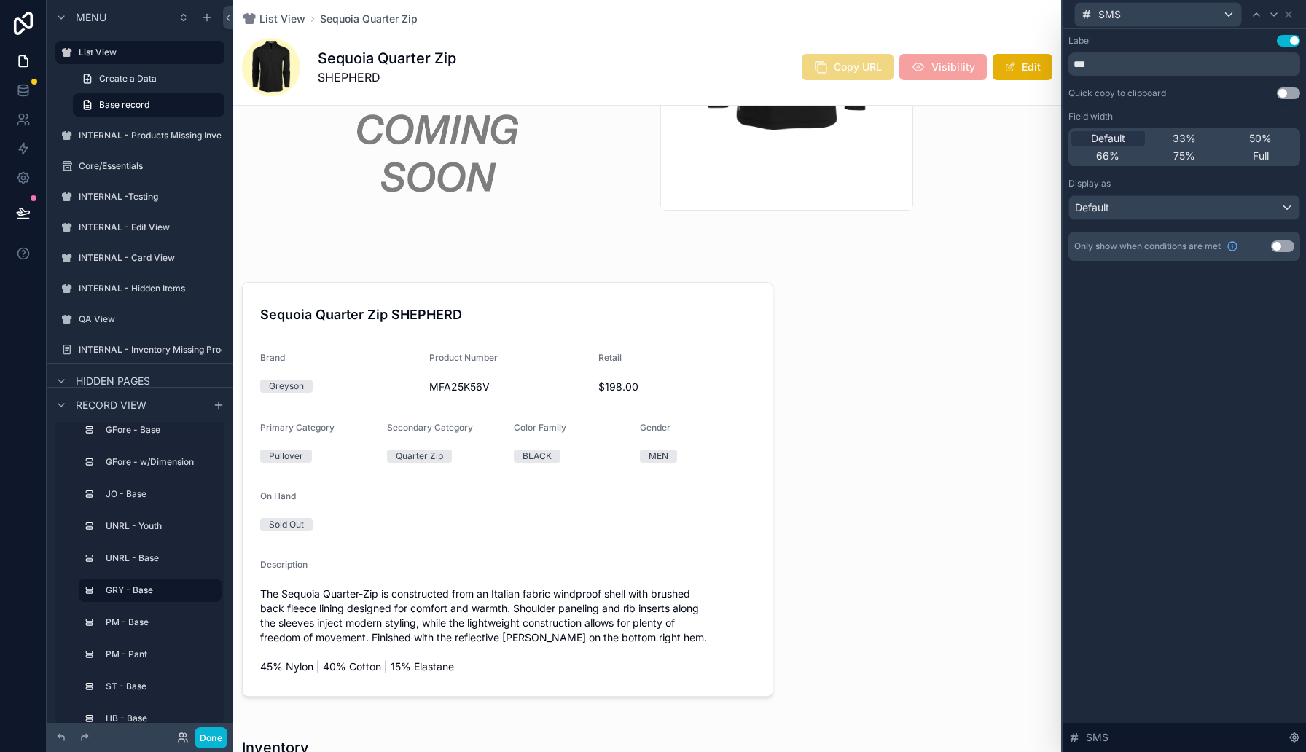
click at [1290, 243] on button "Use setting" at bounding box center [1282, 246] width 23 height 12
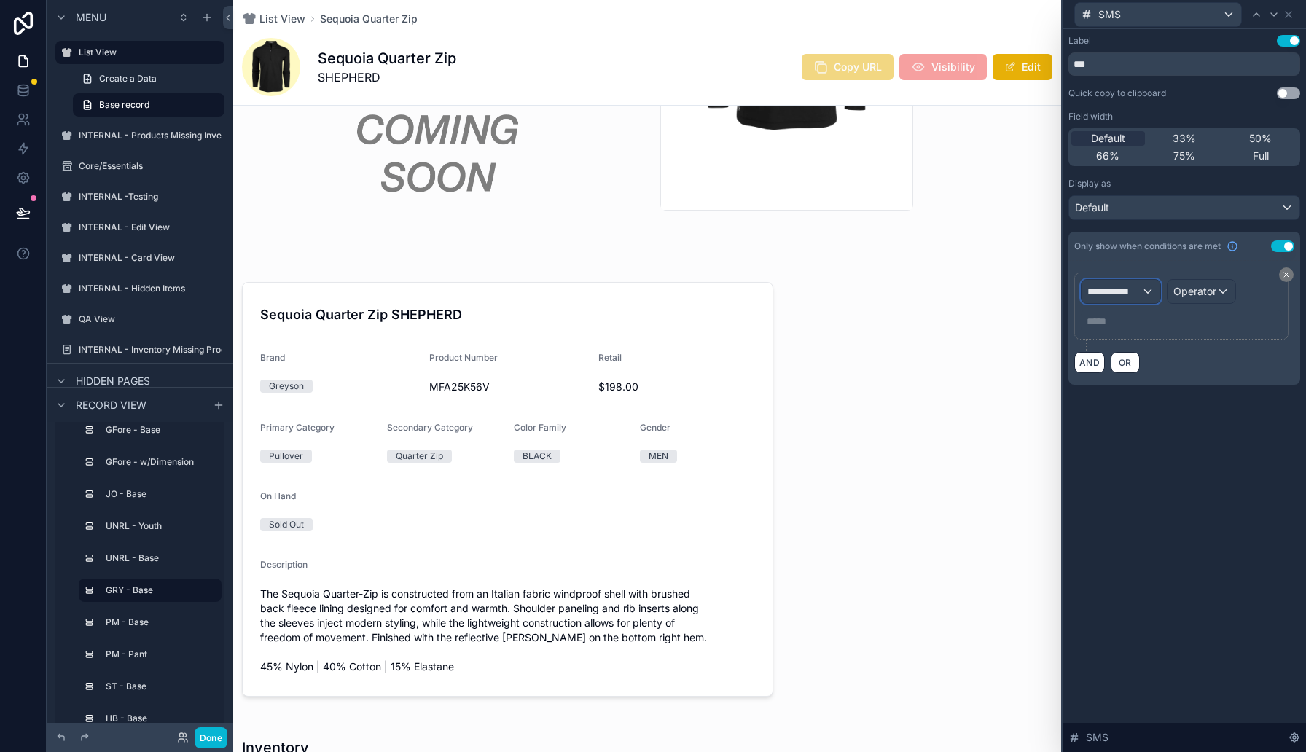
click at [1140, 293] on span "**********" at bounding box center [1114, 291] width 54 height 15
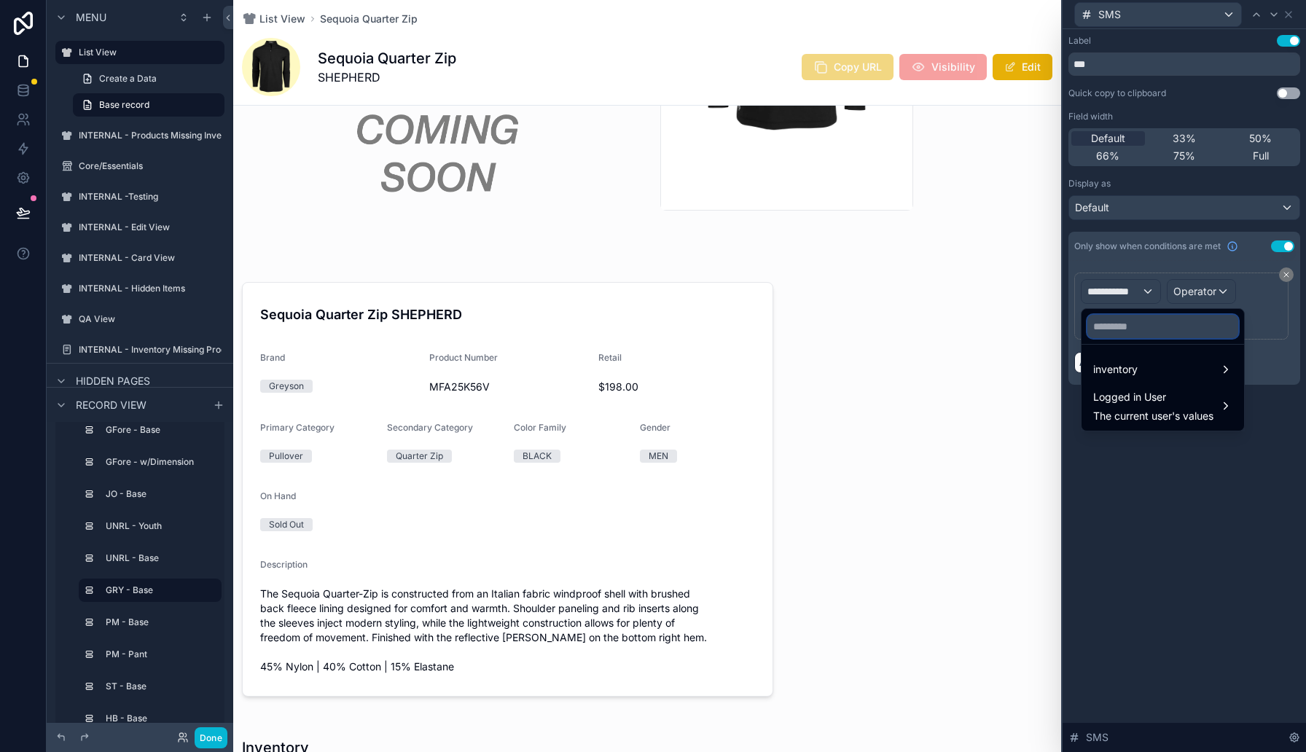
click at [1140, 324] on input "text" at bounding box center [1162, 326] width 151 height 23
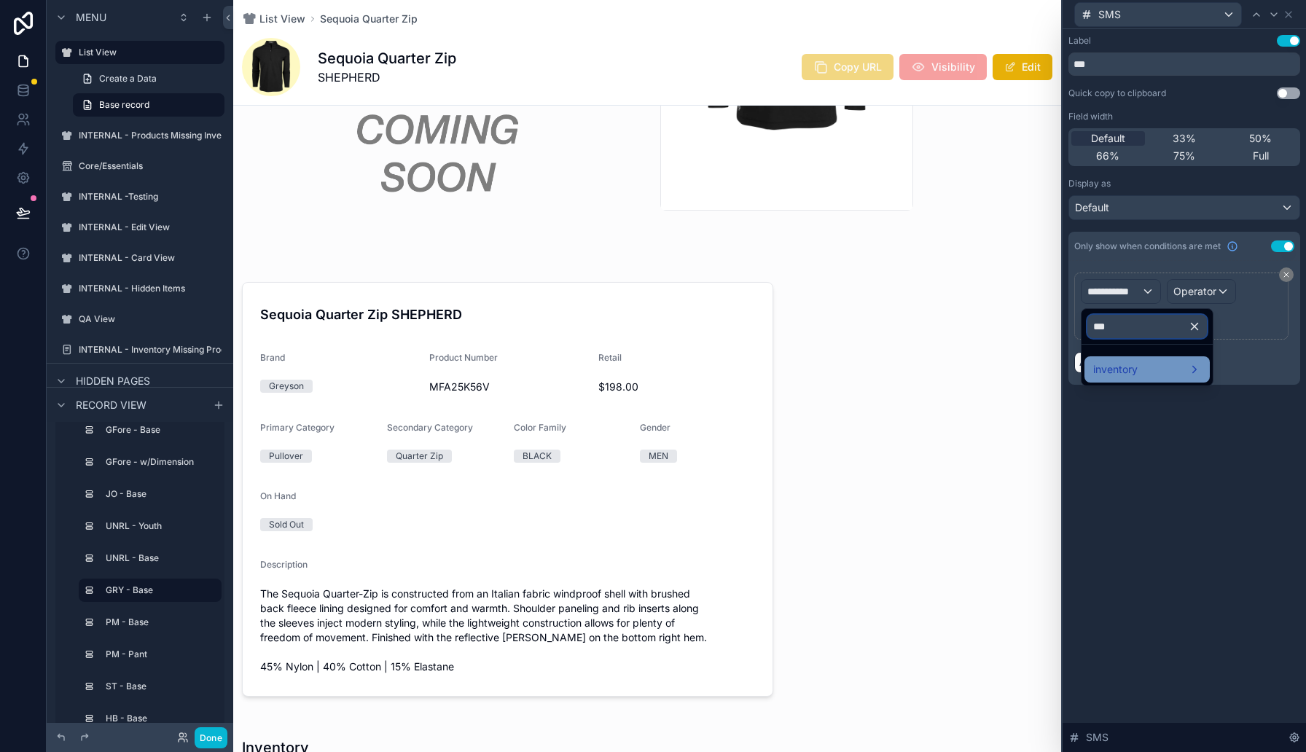
type input "***"
click at [1210, 359] on div "inventory" at bounding box center [1146, 369] width 125 height 26
click at [1246, 362] on span "SMS" at bounding box center [1248, 370] width 23 height 17
click at [1236, 288] on div "Operator" at bounding box center [1220, 291] width 68 height 23
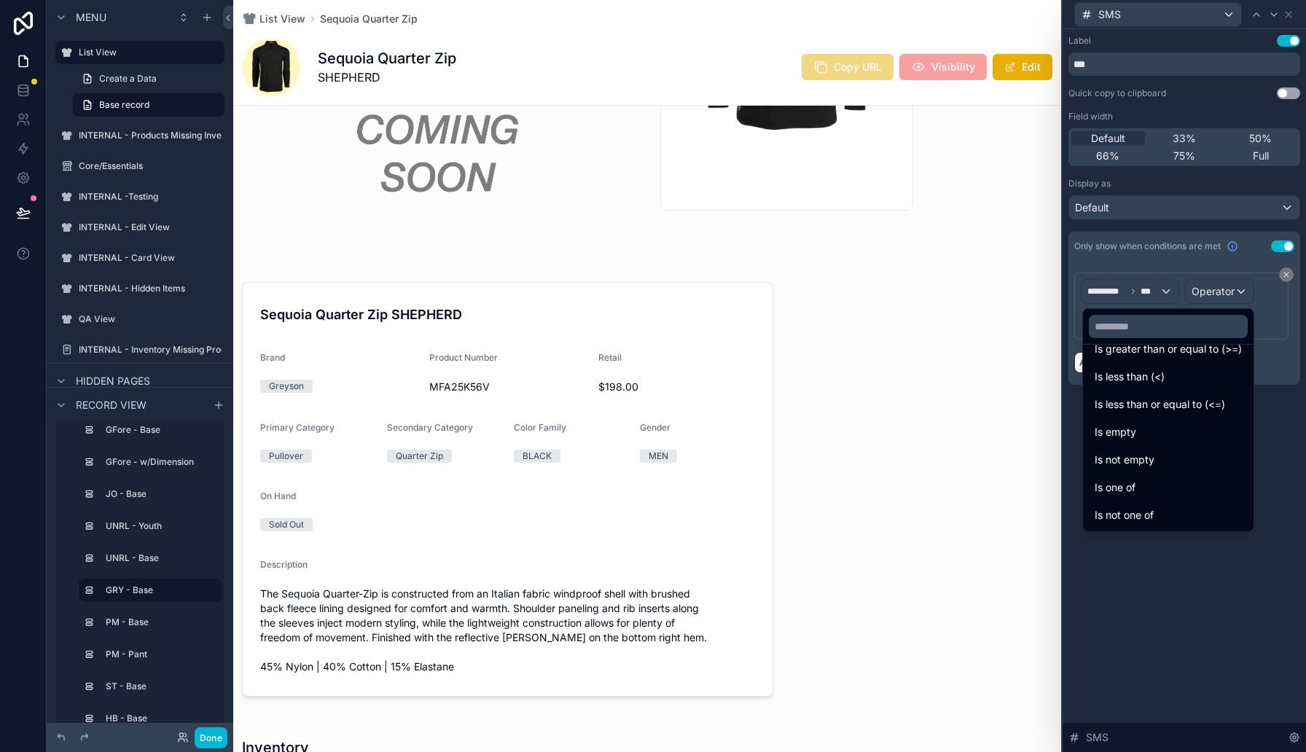
click at [1182, 445] on ul "Is equal to (=) Is not equal to (!=) Is greater than (>) Is greater than or equ…" at bounding box center [1168, 438] width 171 height 187
click at [1182, 454] on div "Is not empty" at bounding box center [1167, 459] width 147 height 17
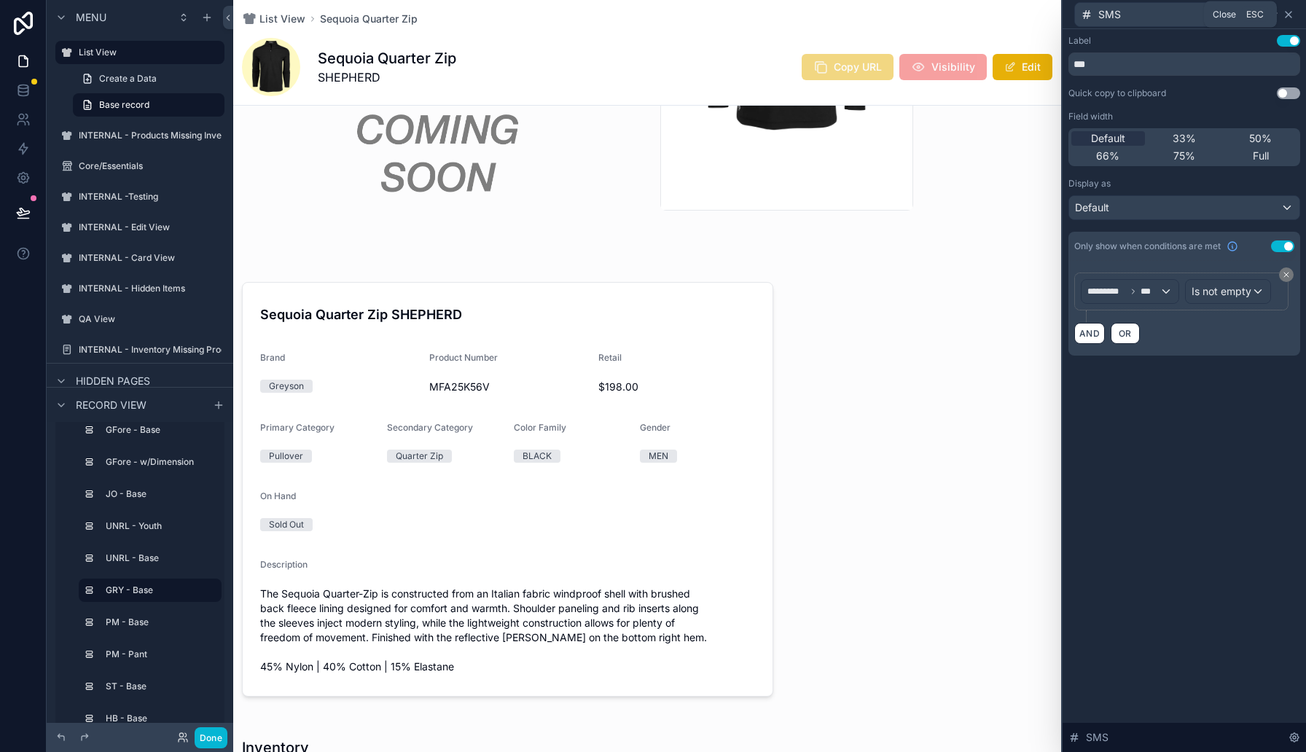
click at [1287, 16] on icon at bounding box center [1288, 15] width 6 height 6
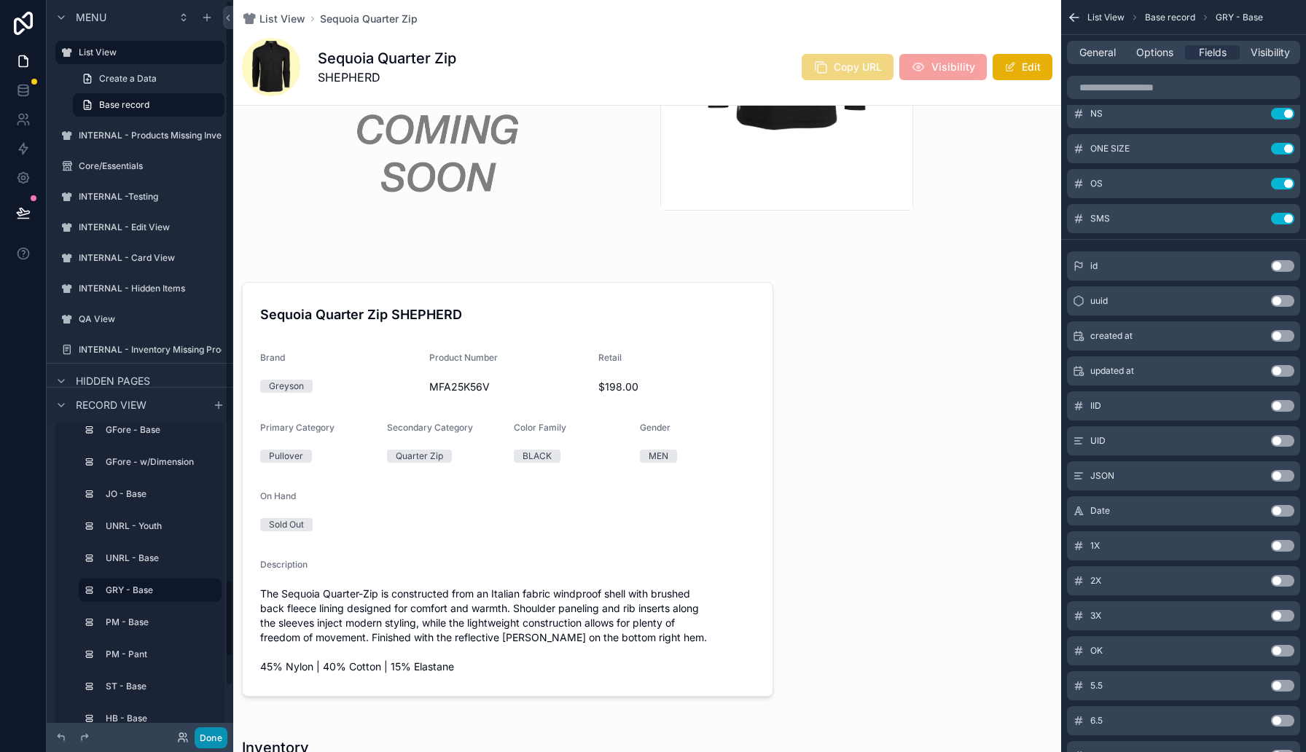
click at [208, 734] on button "Done" at bounding box center [211, 737] width 33 height 21
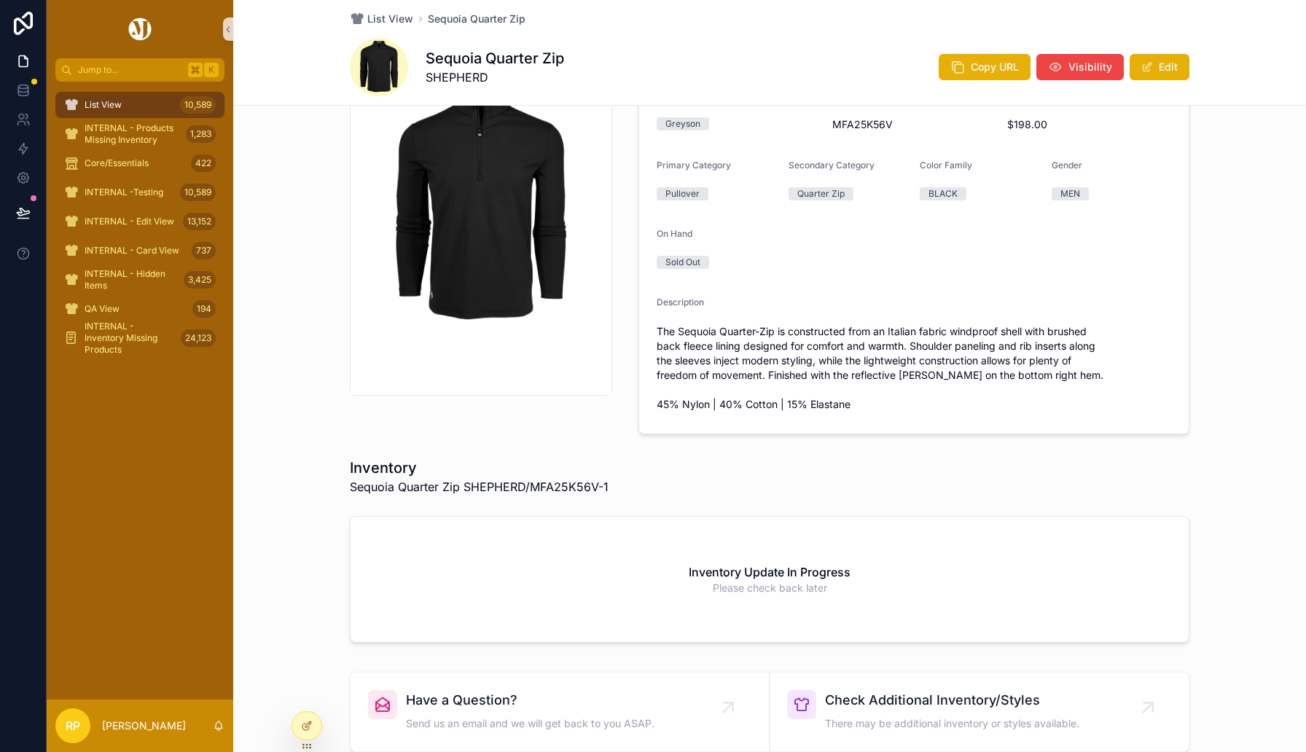
scroll to position [0, 0]
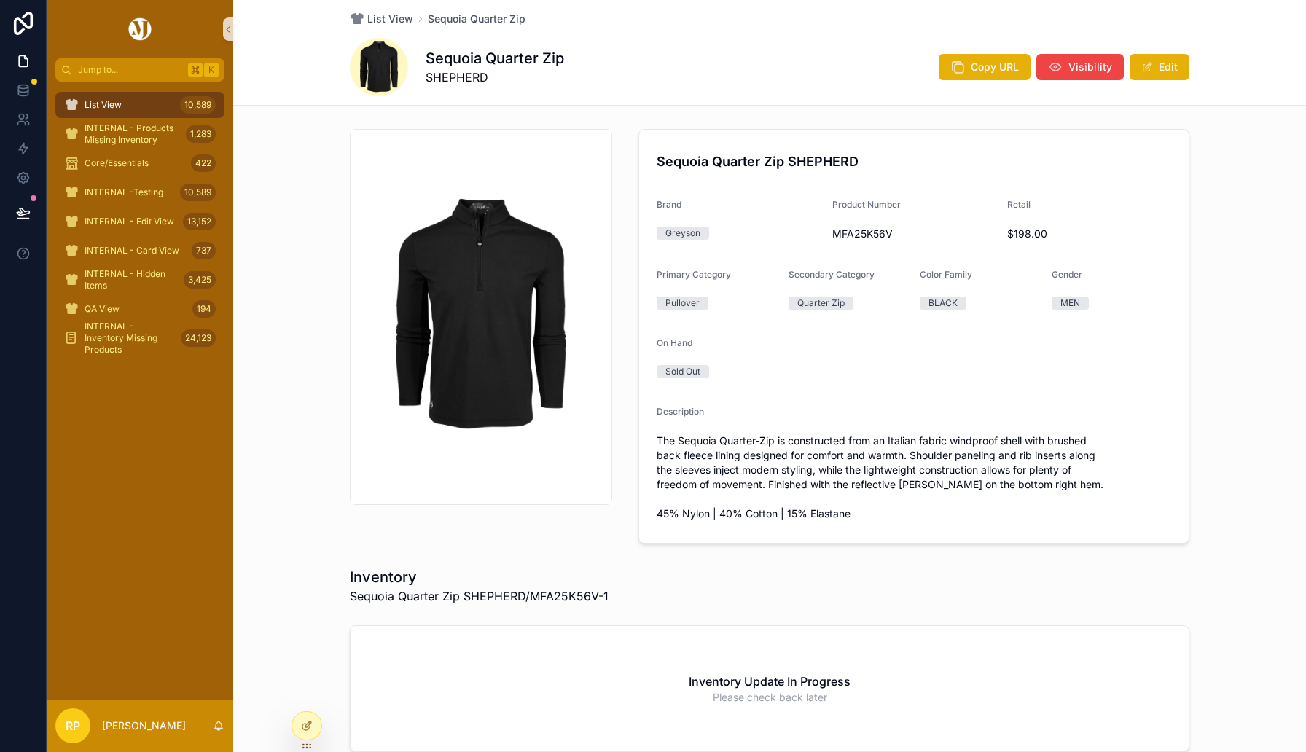
click at [872, 236] on span "MFA25K56V" at bounding box center [914, 234] width 164 height 15
copy span "MFA25K56V"
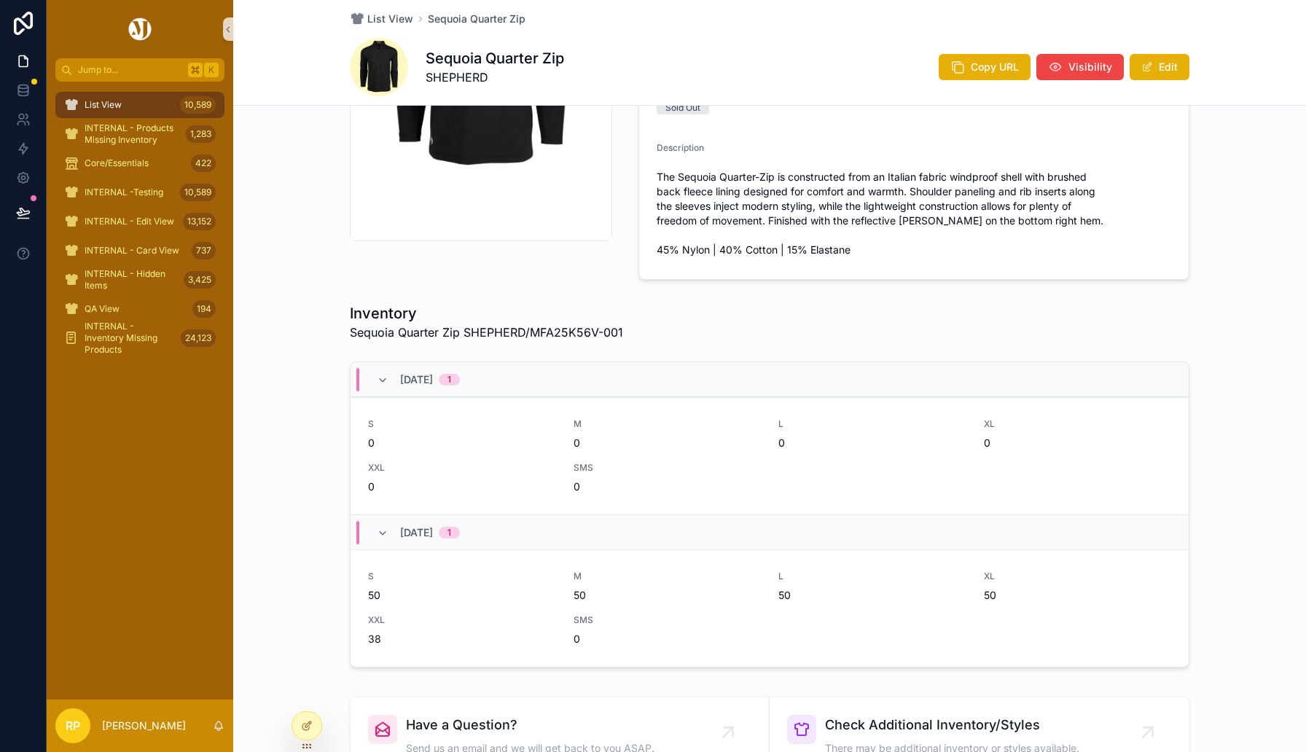
scroll to position [302, 0]
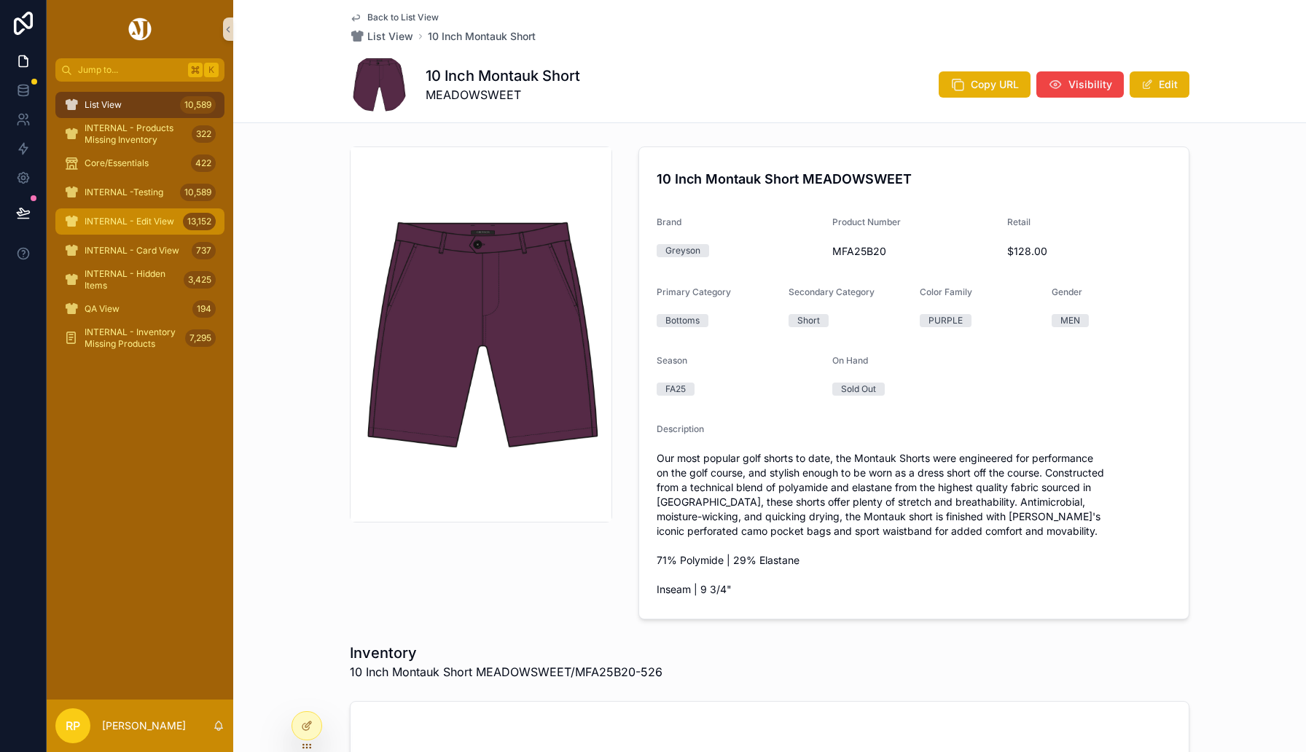
click at [155, 227] on div "INTERNAL - Edit View 13,152" at bounding box center [140, 221] width 152 height 23
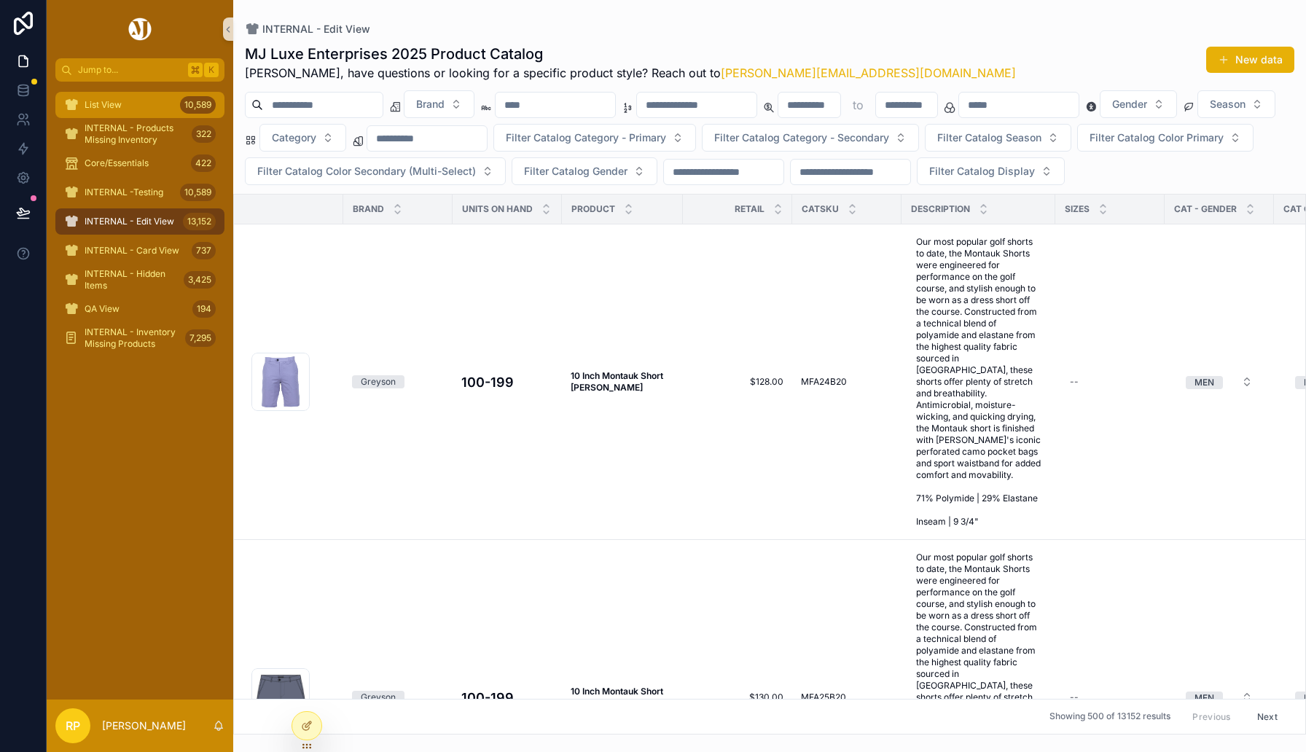
click at [154, 114] on div "List View 10,589" at bounding box center [140, 104] width 152 height 23
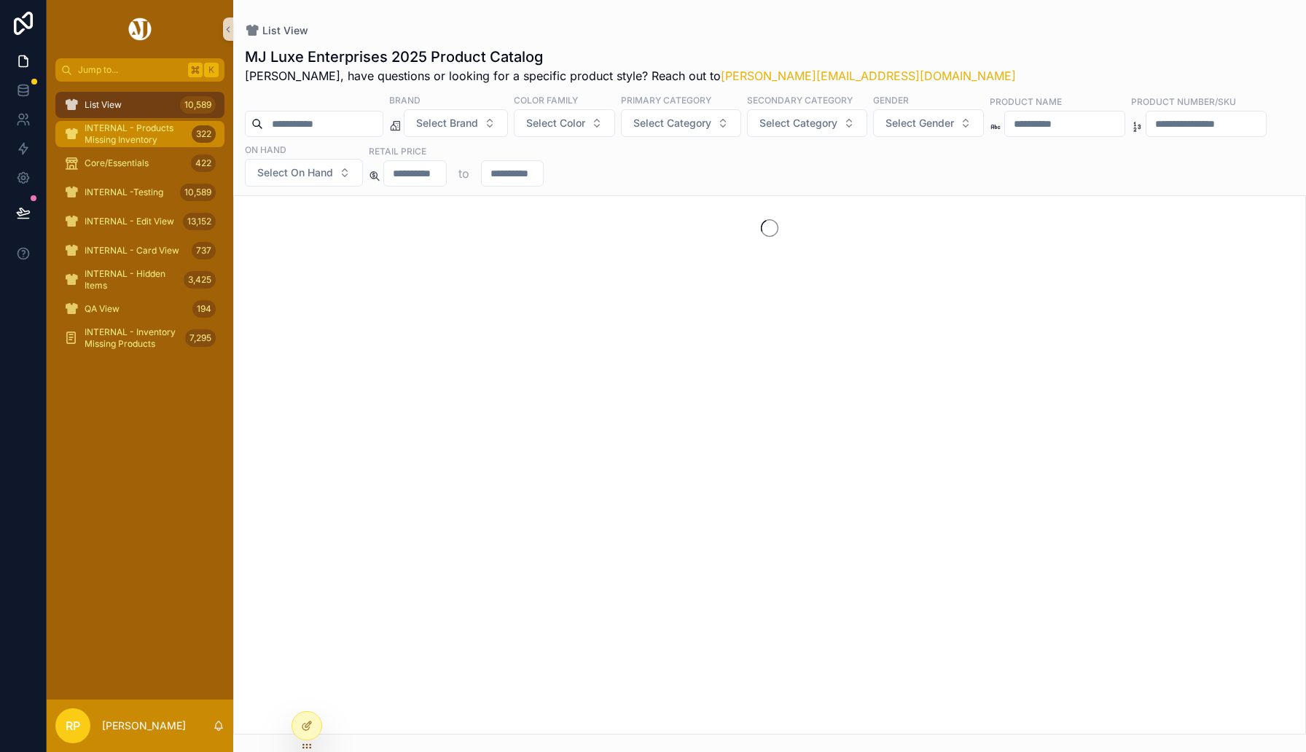
click at [149, 130] on span "INTERNAL - Products Missing Inventory" at bounding box center [135, 133] width 101 height 23
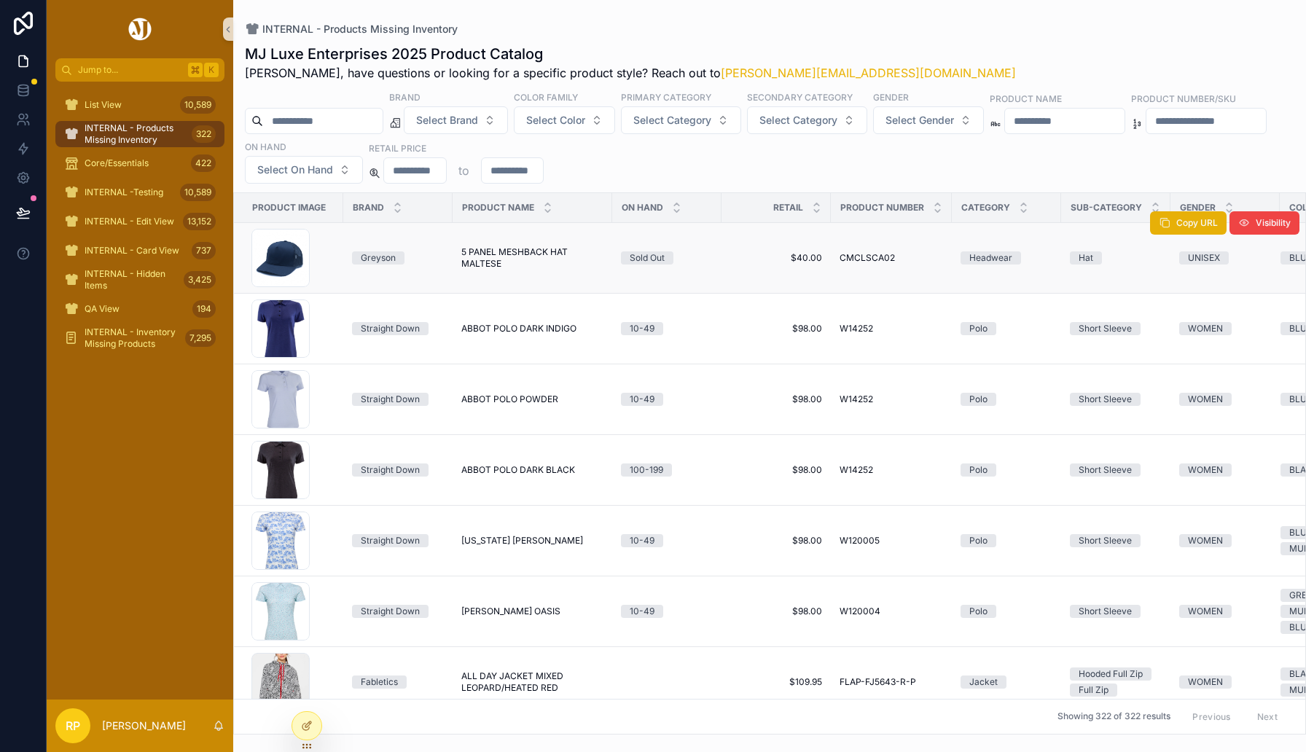
click at [493, 262] on span "5 PANEL MESHBACK HAT MALTESE" at bounding box center [532, 257] width 142 height 23
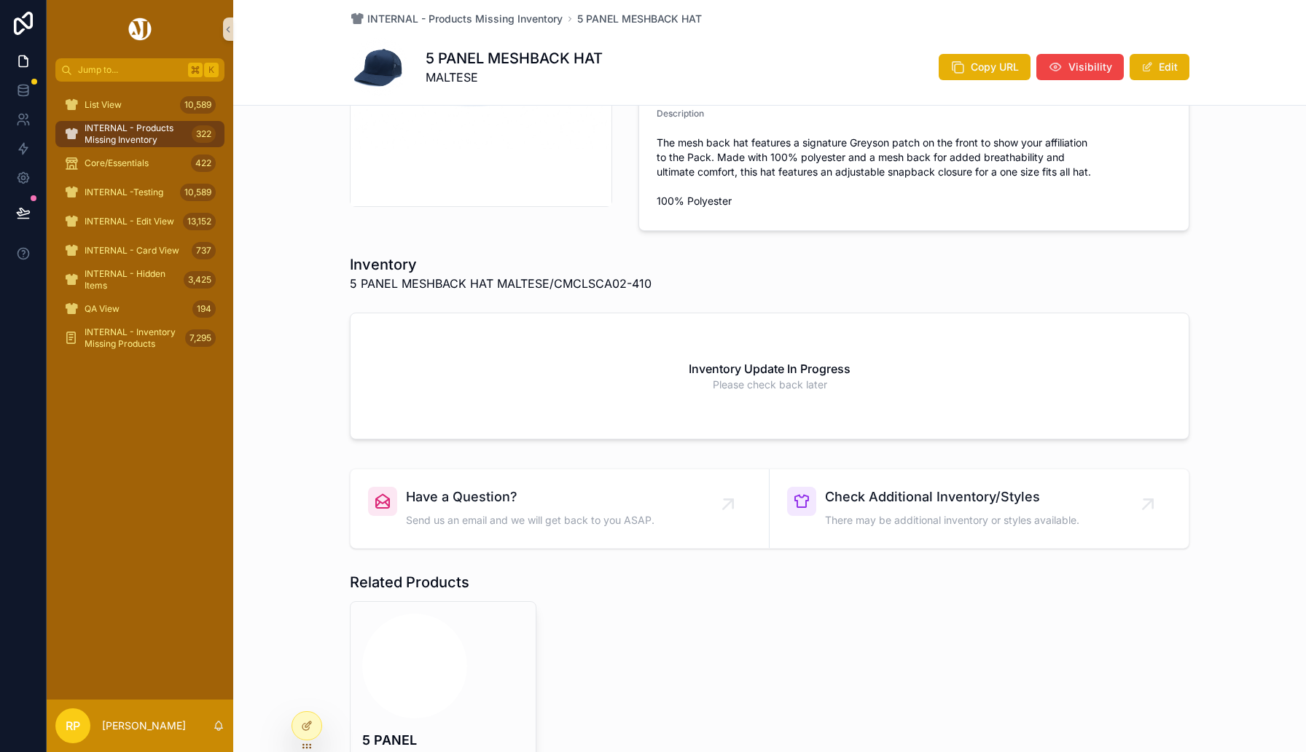
scroll to position [331, 0]
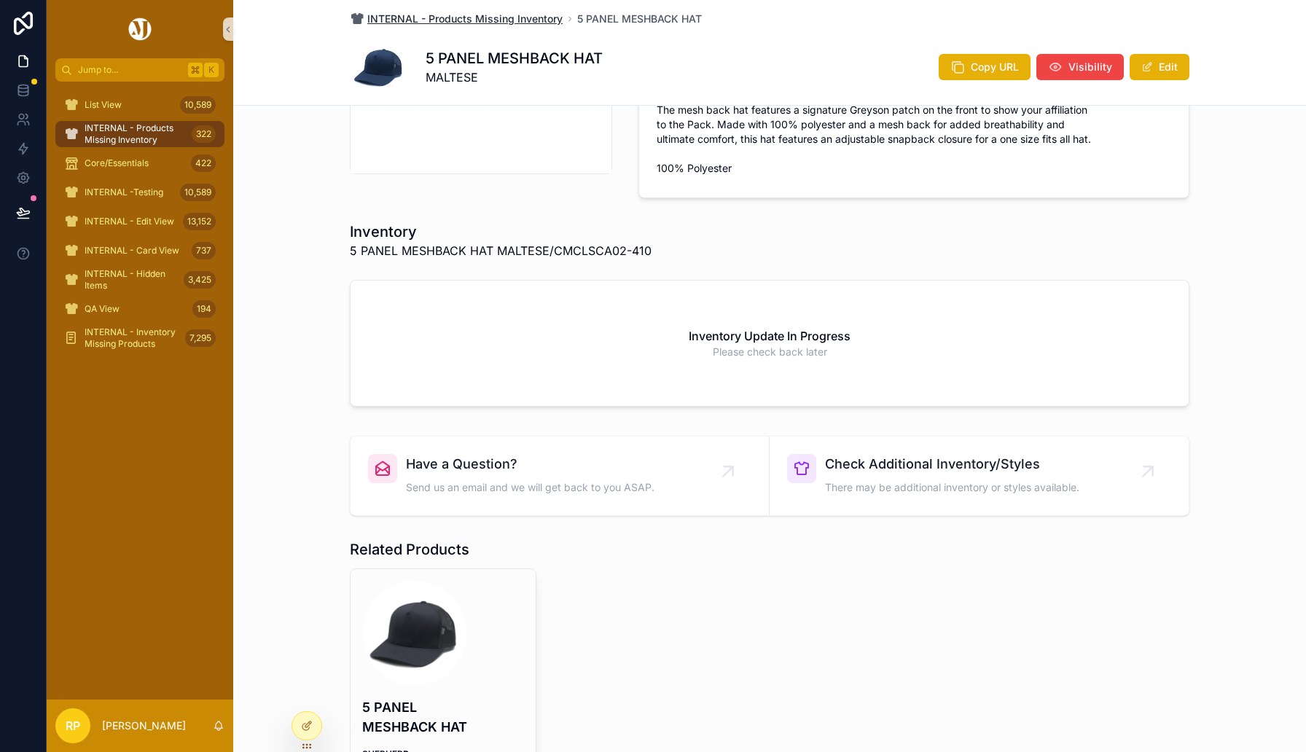
click at [433, 23] on span "INTERNAL - Products Missing Inventory" at bounding box center [464, 19] width 195 height 15
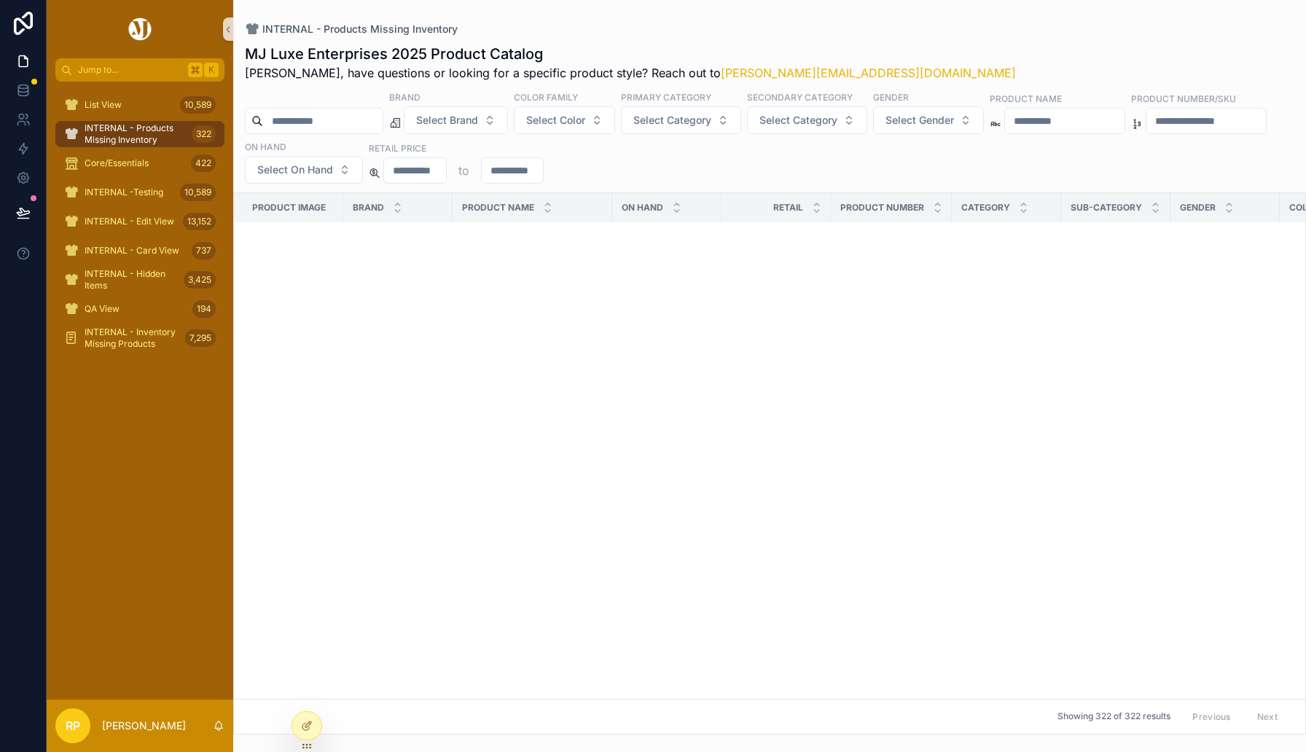
scroll to position [5307, 0]
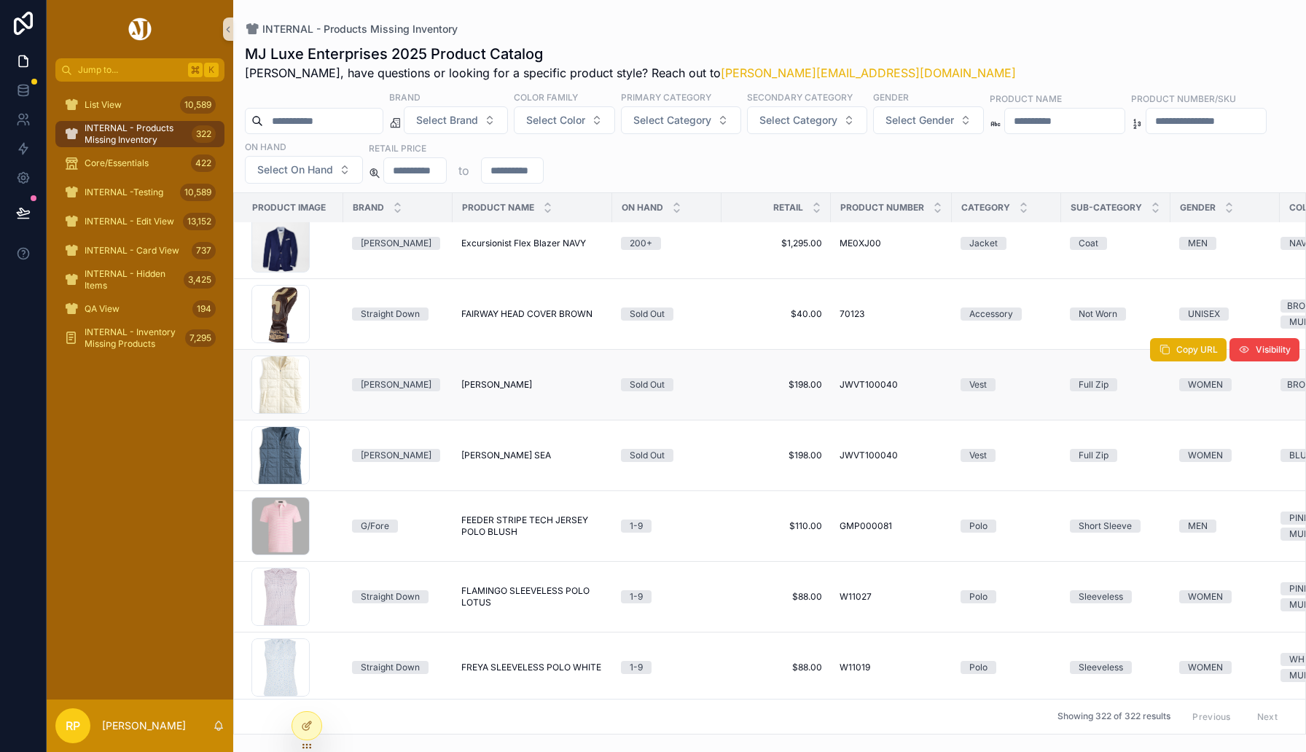
click at [487, 382] on span "[PERSON_NAME]" at bounding box center [496, 385] width 71 height 12
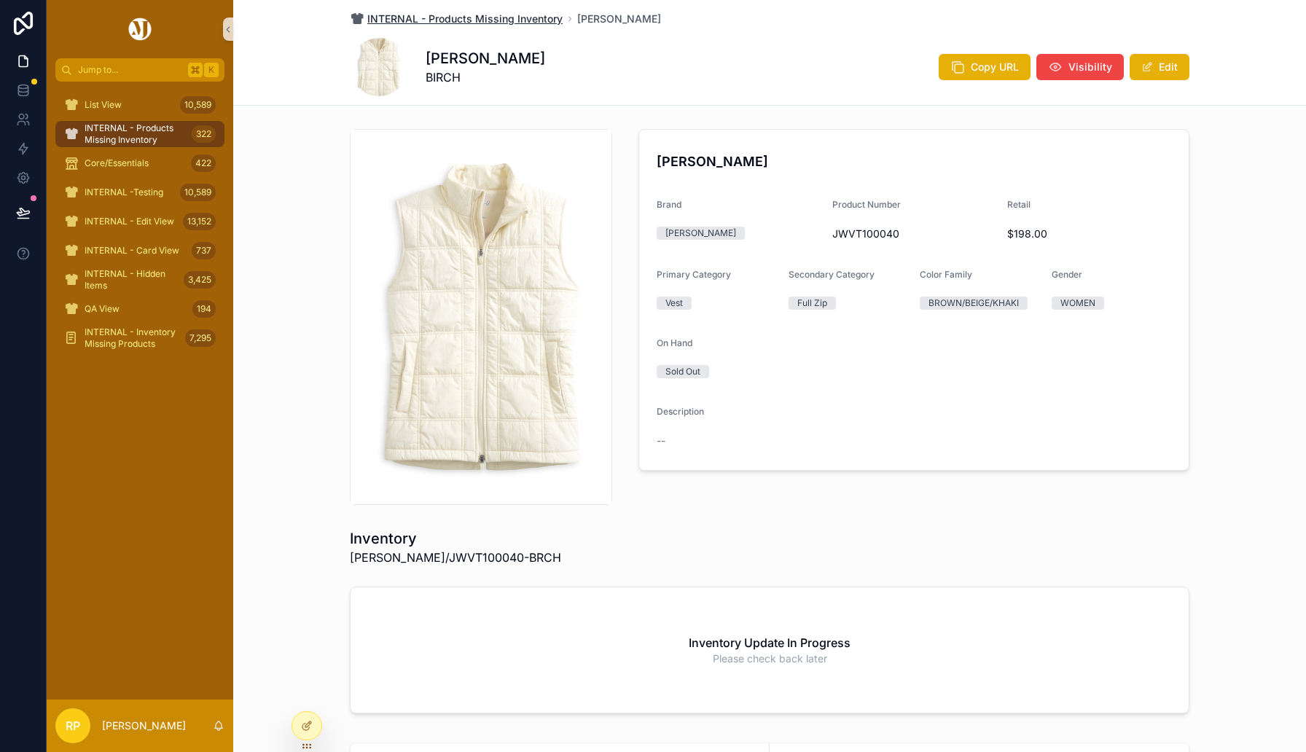
click at [437, 18] on span "INTERNAL - Products Missing Inventory" at bounding box center [464, 19] width 195 height 15
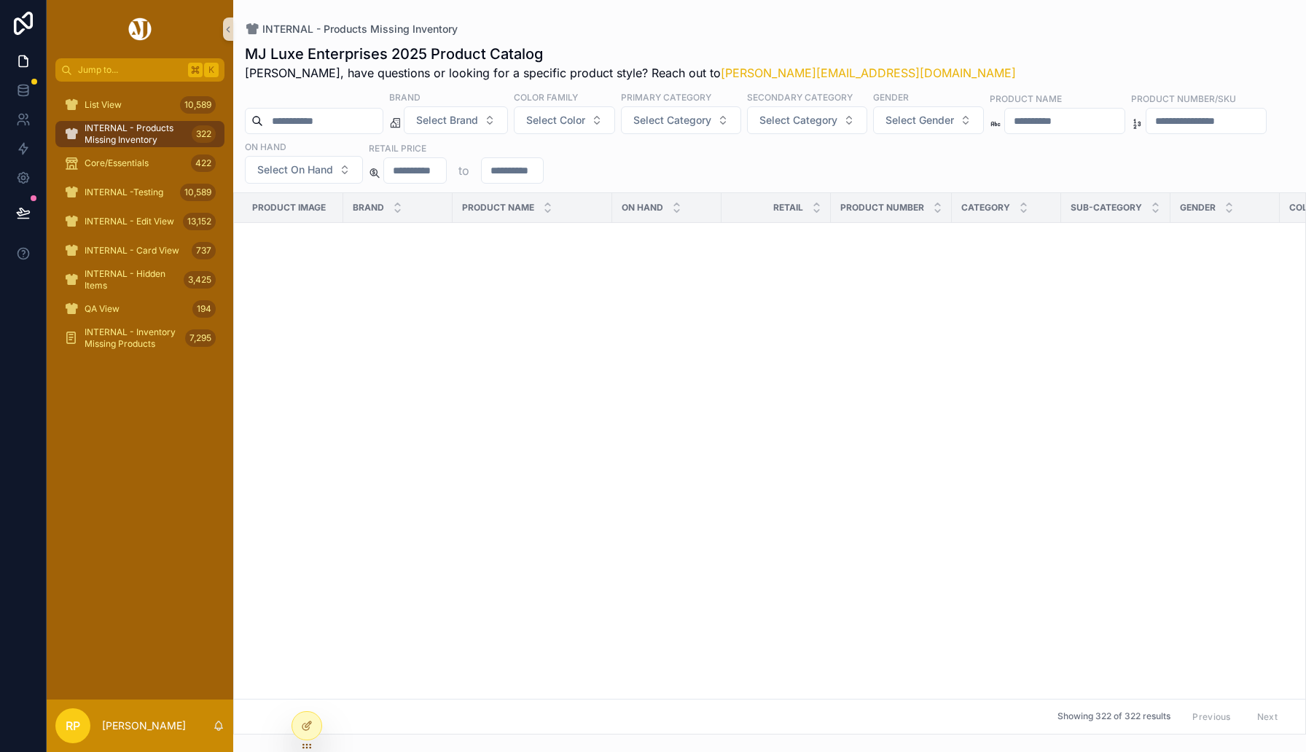
scroll to position [2003, 0]
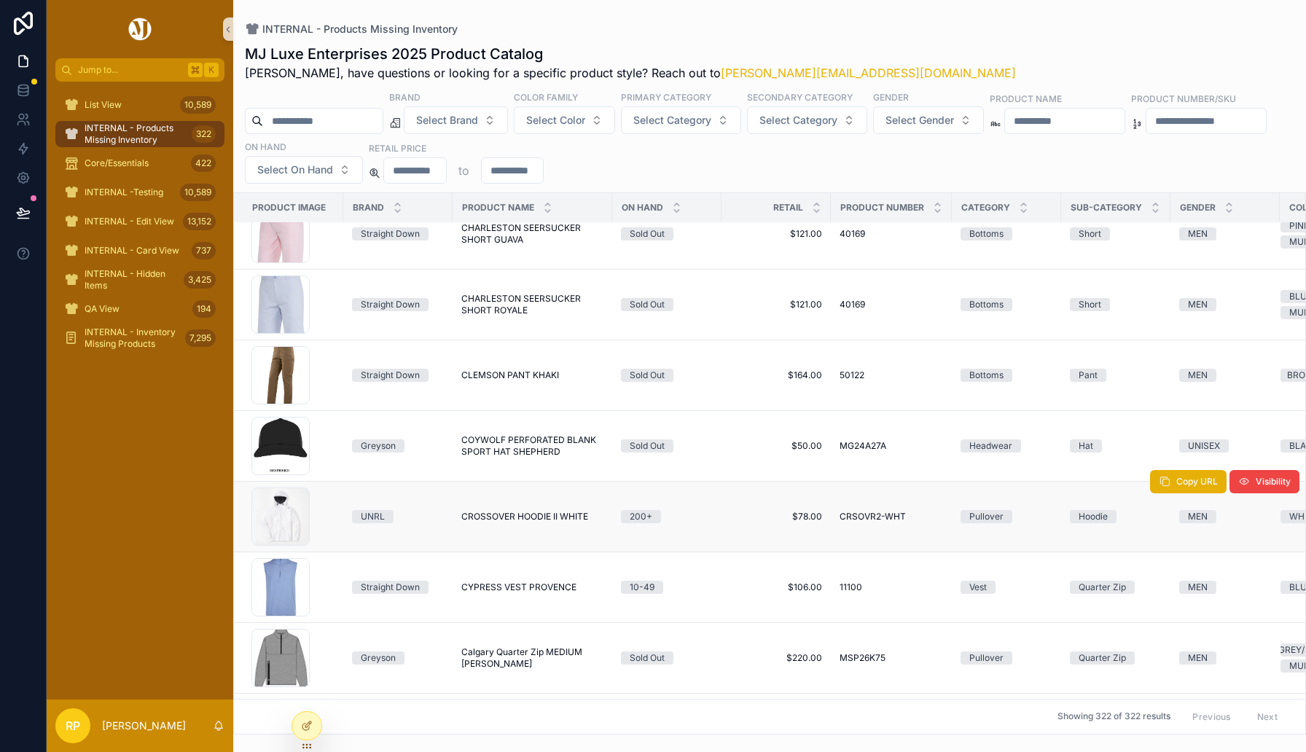
click at [486, 509] on td "CROSSOVER HOODIE II WHITE CROSSOVER HOODIE II WHITE" at bounding box center [532, 517] width 160 height 71
click at [478, 517] on span "CROSSOVER HOODIE II WHITE" at bounding box center [524, 517] width 127 height 12
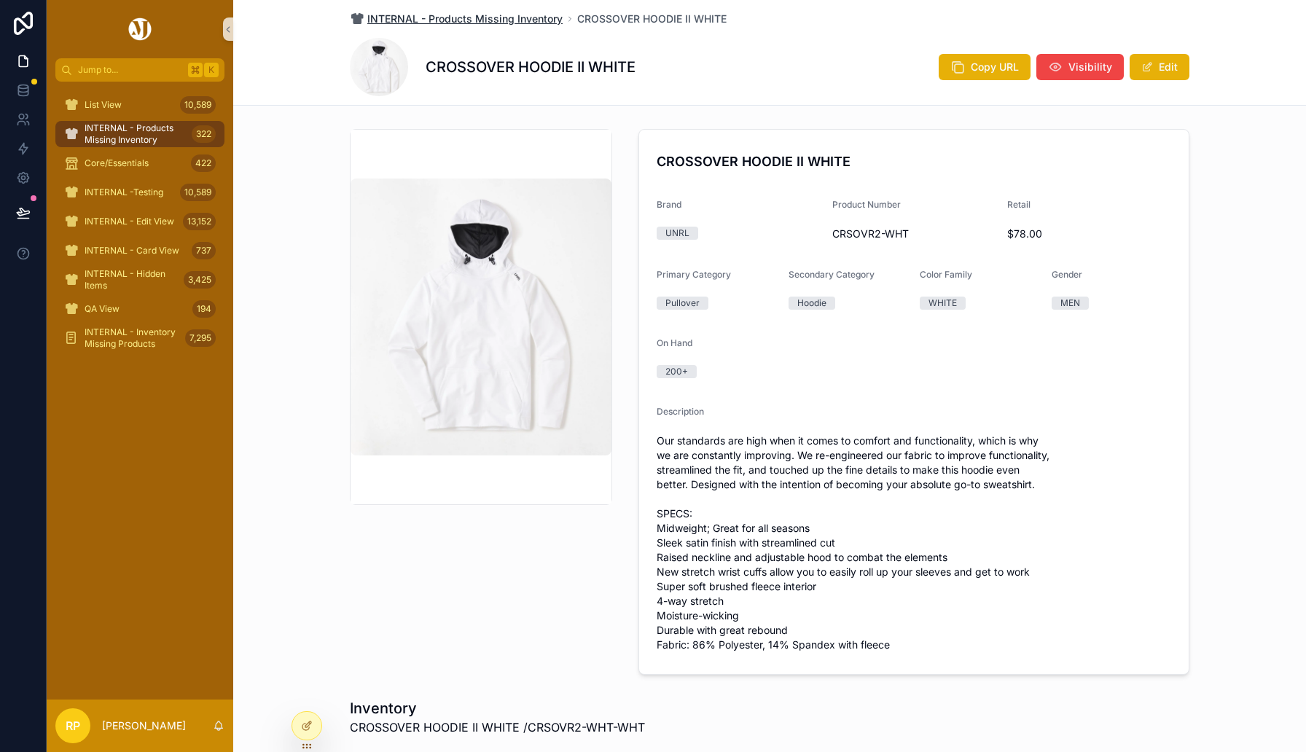
click at [533, 20] on span "INTERNAL - Products Missing Inventory" at bounding box center [464, 19] width 195 height 15
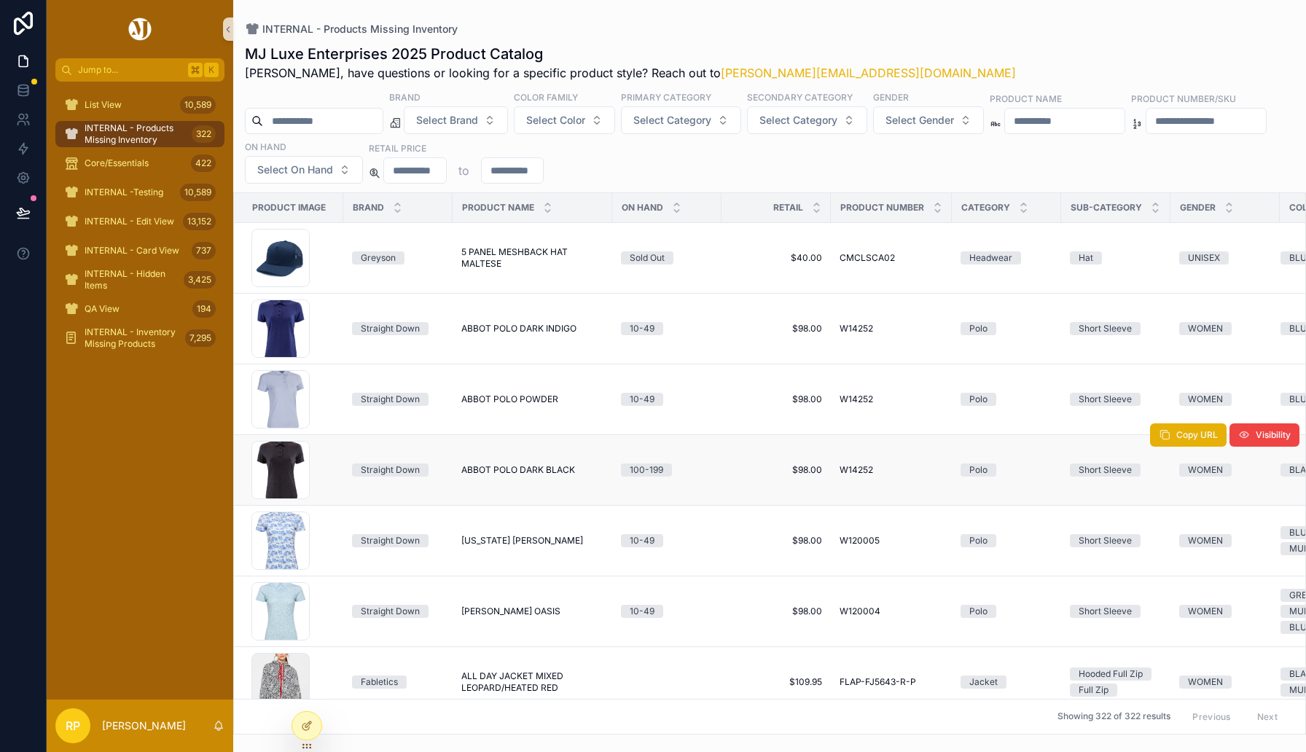
scroll to position [882, 0]
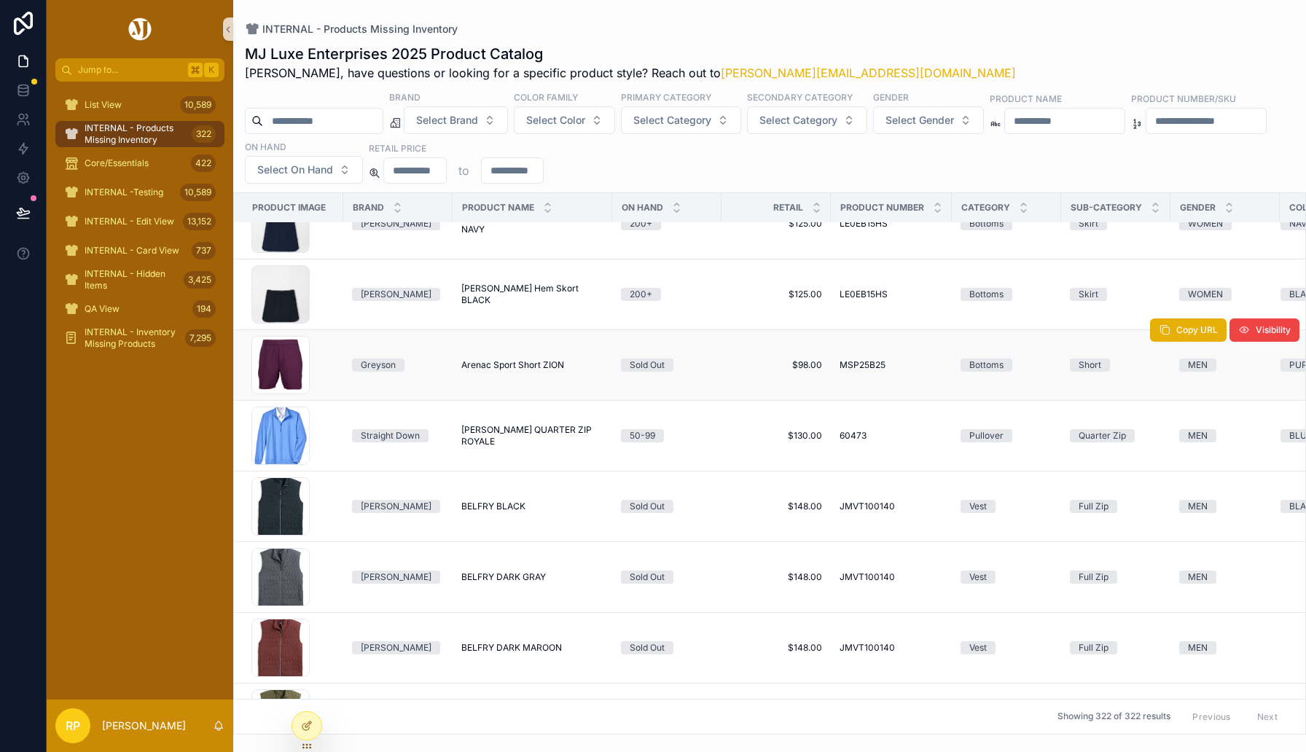
click at [503, 366] on span "Arenac Sport Short ZION" at bounding box center [512, 365] width 103 height 12
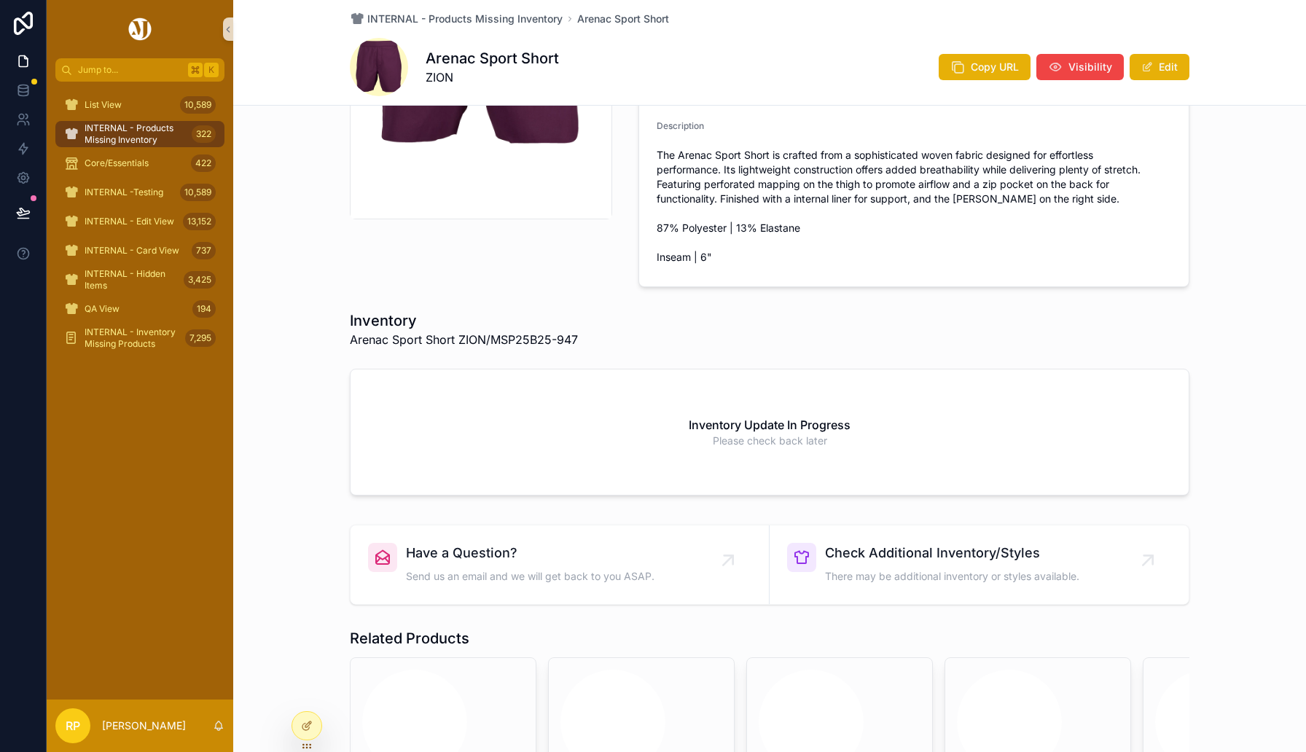
scroll to position [353, 0]
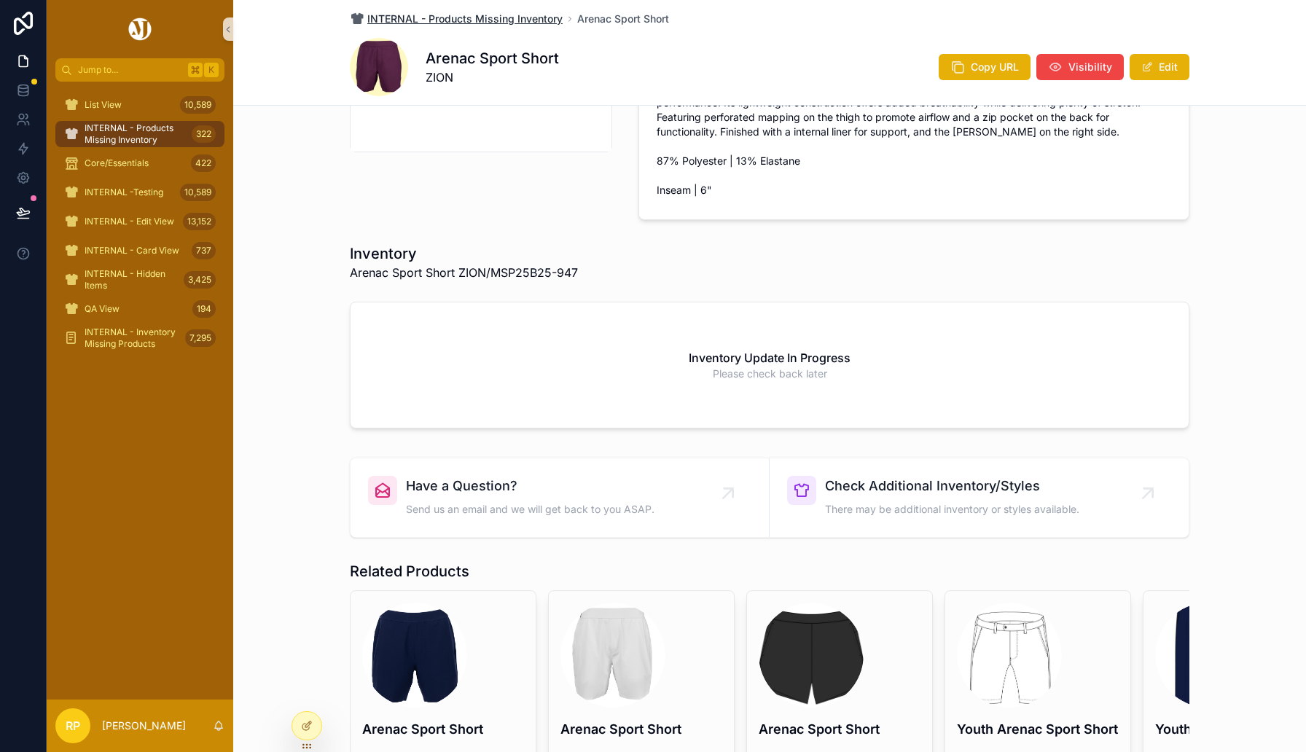
click at [504, 17] on span "INTERNAL - Products Missing Inventory" at bounding box center [464, 19] width 195 height 15
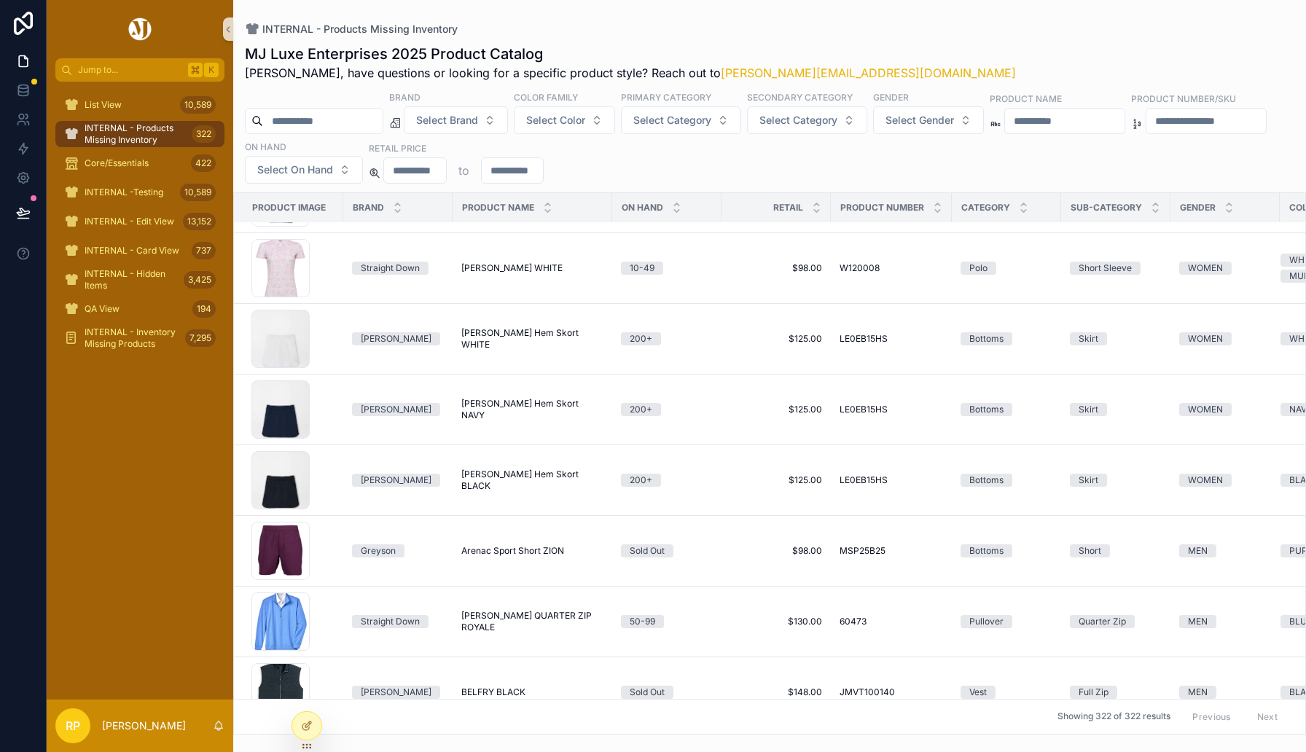
scroll to position [848, 0]
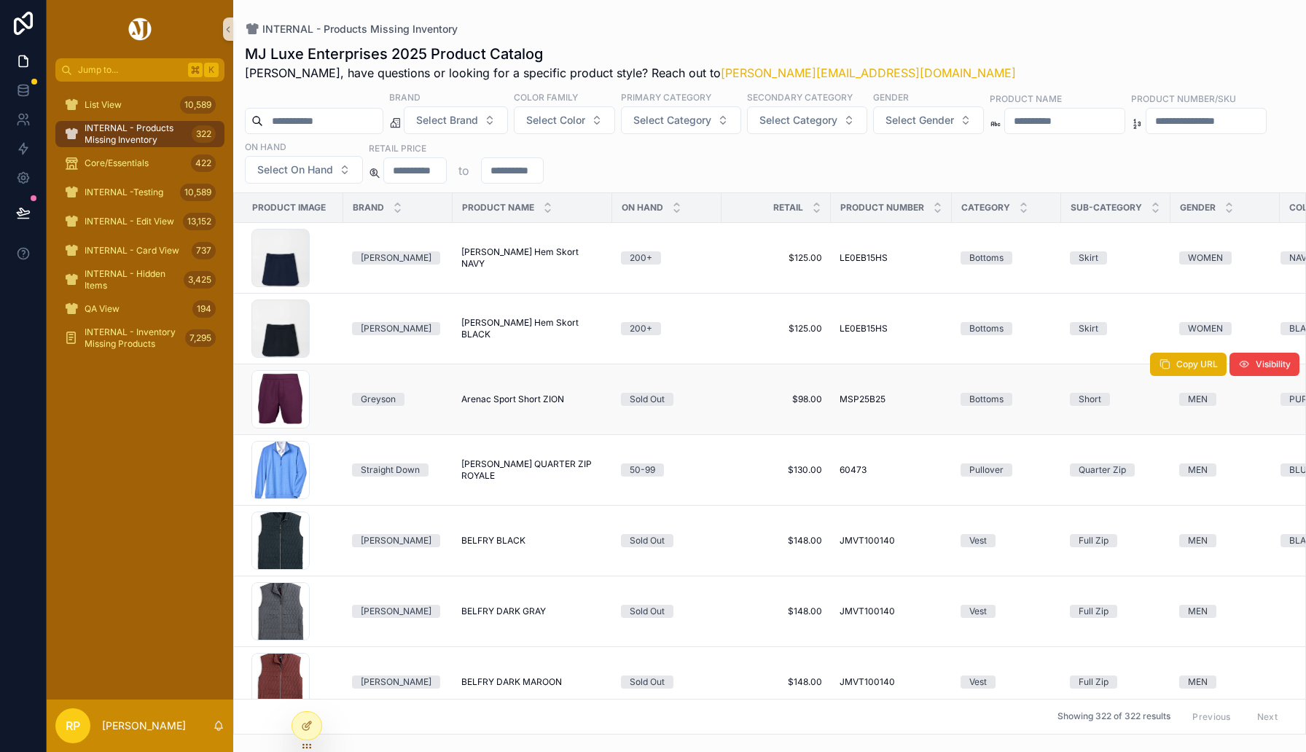
click at [495, 416] on td "Arenac Sport Short ZION Arenac Sport Short ZION" at bounding box center [532, 399] width 160 height 71
click at [495, 406] on td "Arenac Sport Short ZION Arenac Sport Short ZION" at bounding box center [532, 399] width 160 height 71
click at [493, 397] on span "Arenac Sport Short ZION" at bounding box center [512, 399] width 103 height 12
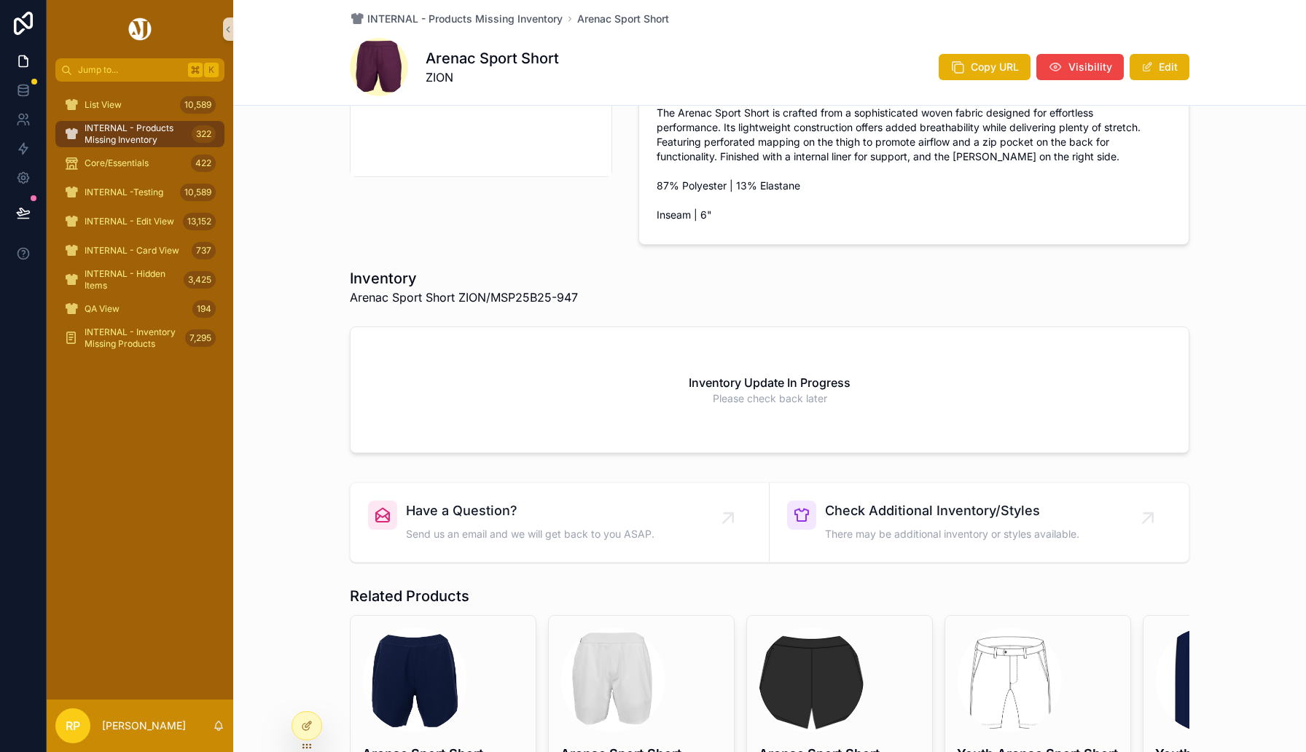
scroll to position [438, 0]
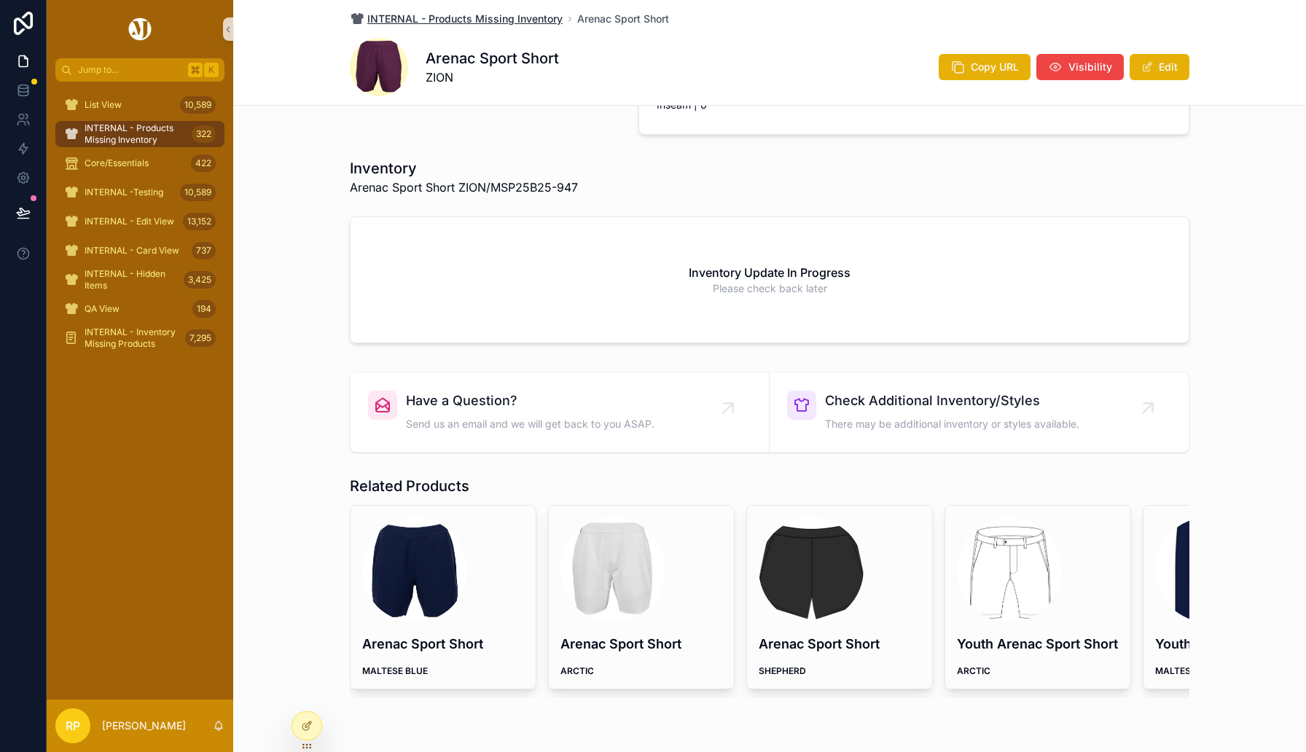
click at [467, 18] on span "INTERNAL - Products Missing Inventory" at bounding box center [464, 19] width 195 height 15
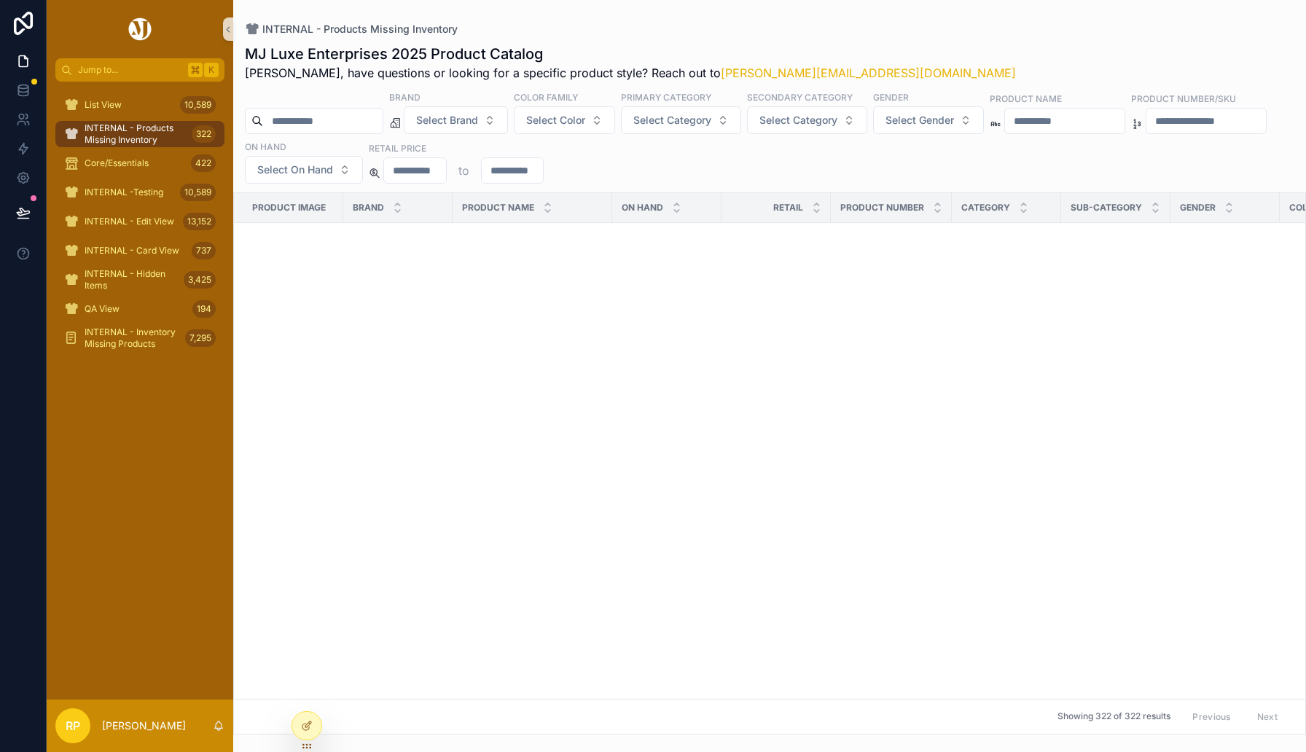
scroll to position [1400, 0]
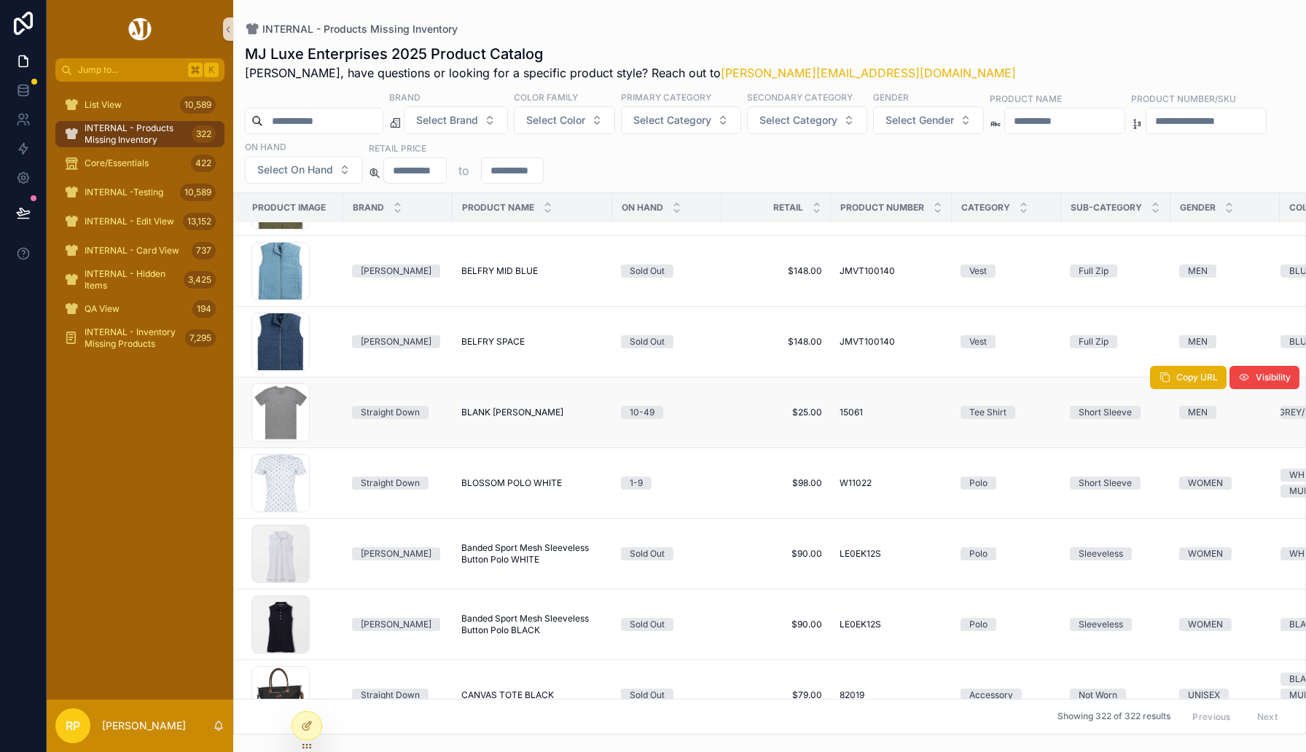
click at [501, 407] on span "BLANK [PERSON_NAME]" at bounding box center [512, 413] width 102 height 12
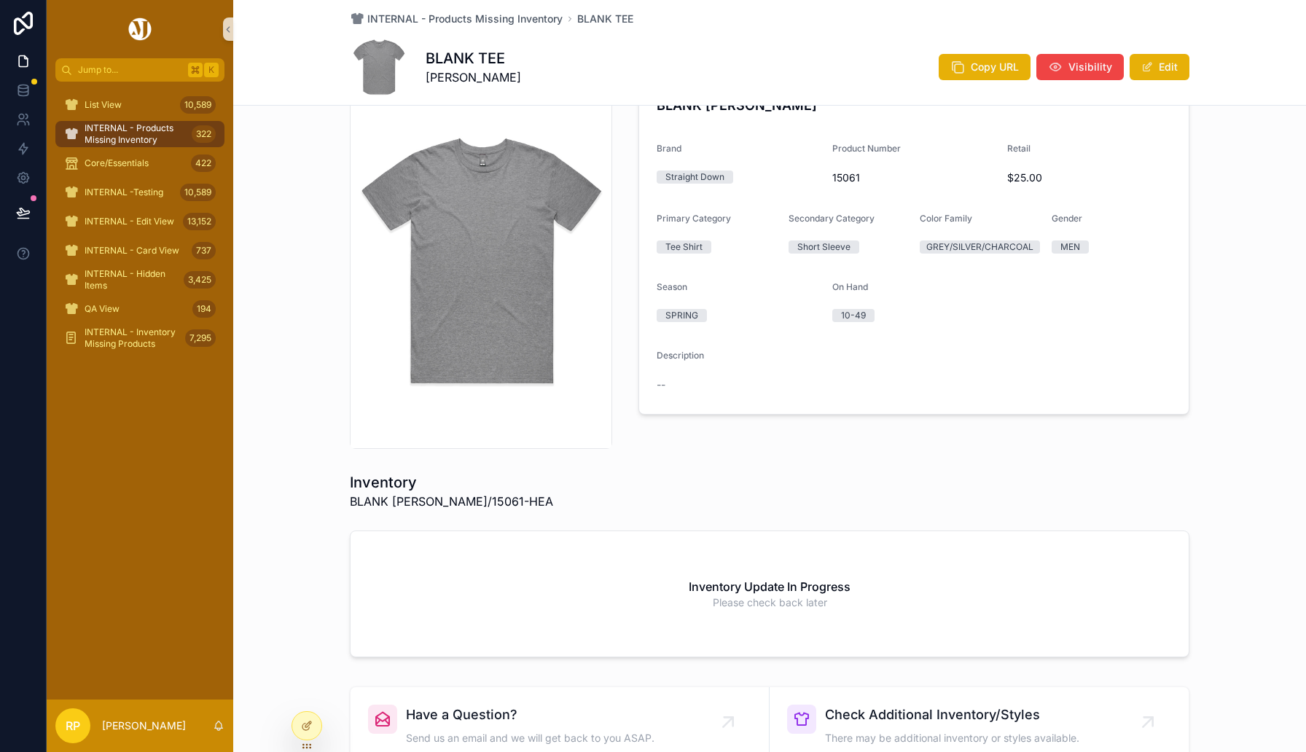
scroll to position [193, 0]
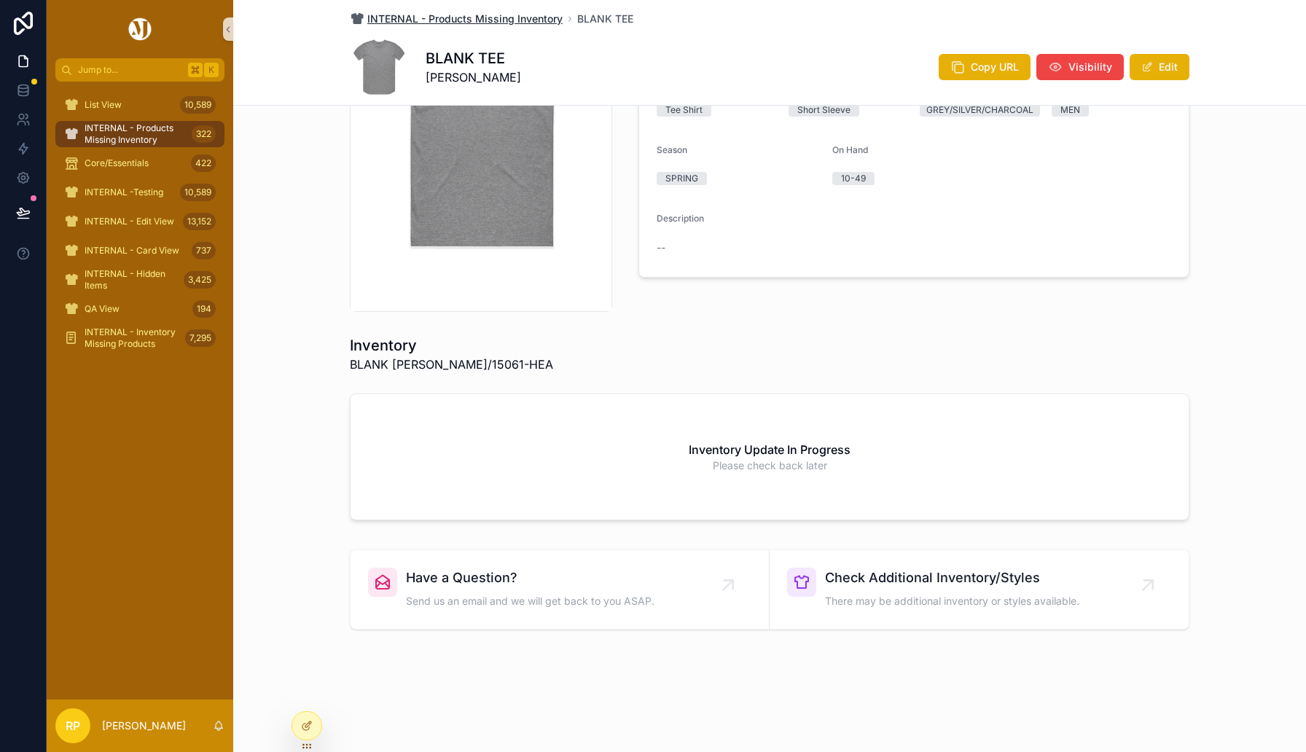
click at [487, 25] on span "INTERNAL - Products Missing Inventory" at bounding box center [464, 19] width 195 height 15
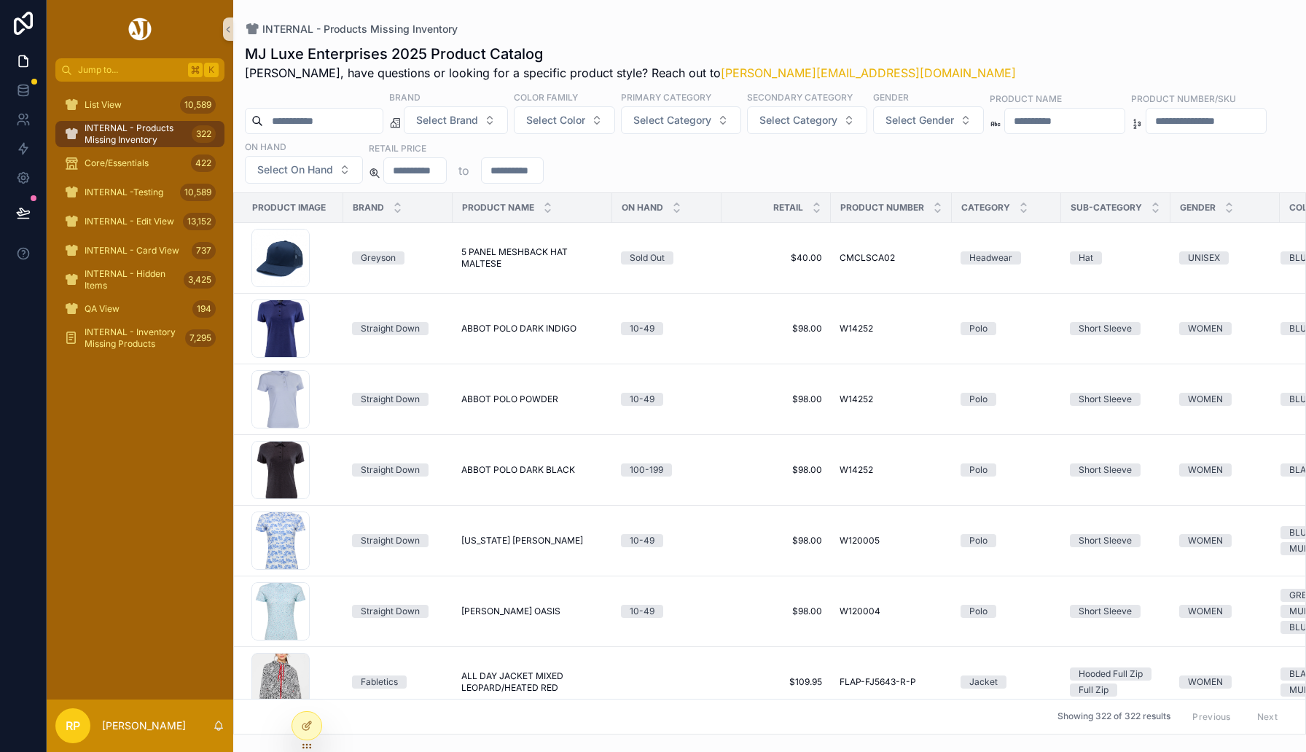
scroll to position [514, 0]
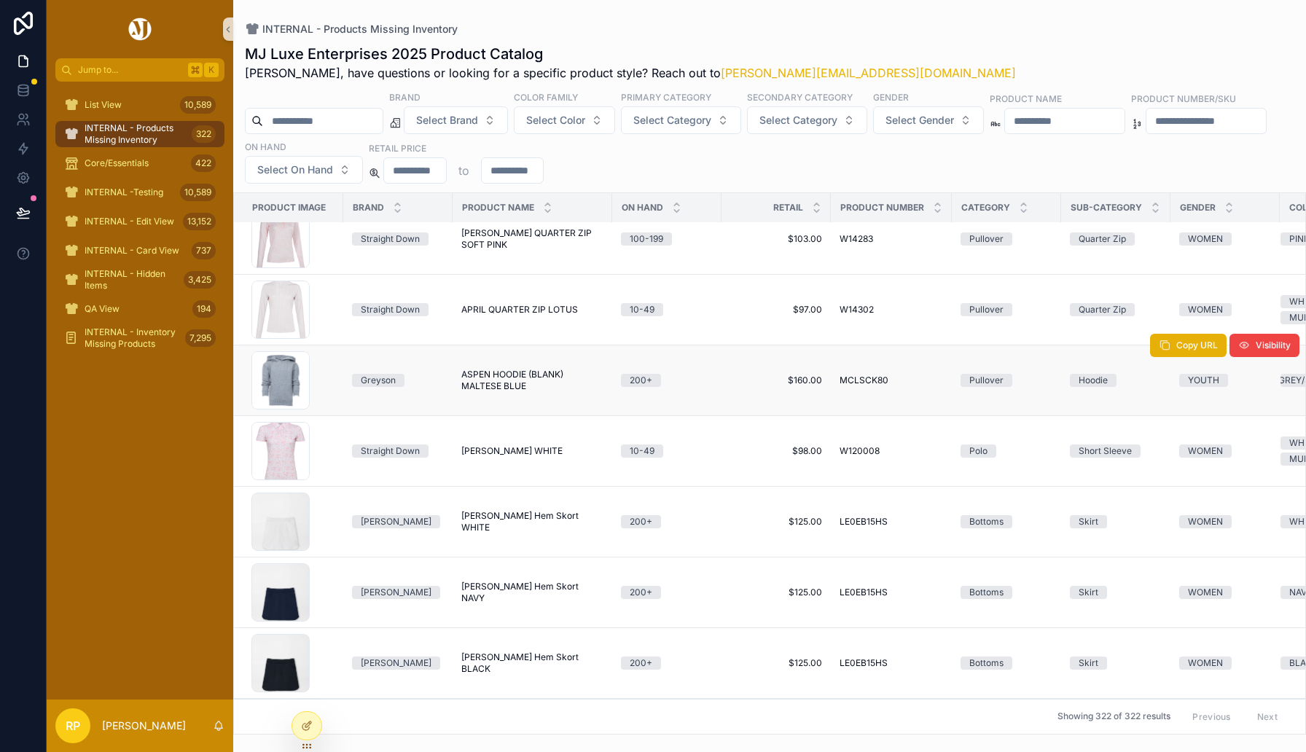
click at [505, 385] on span "ASPEN HOODIE (BLANK) MALTESE BLUE" at bounding box center [532, 380] width 142 height 23
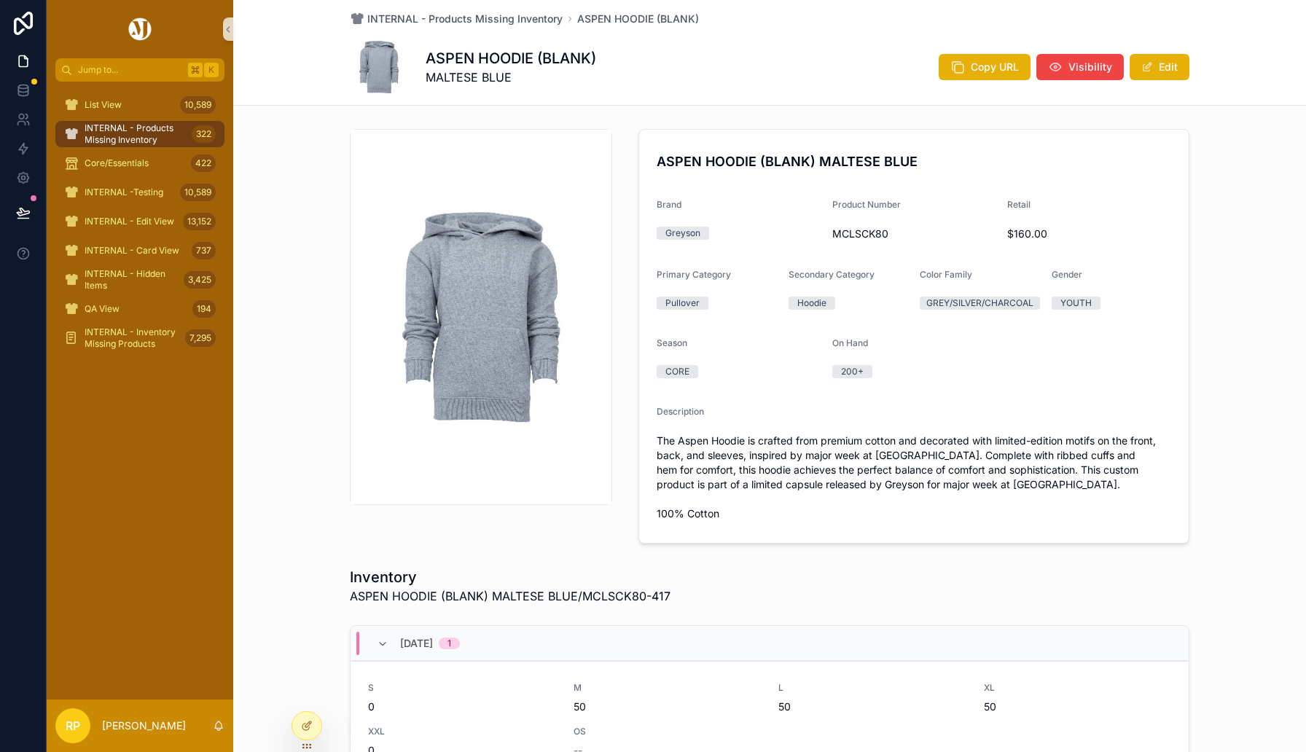
click at [861, 230] on span "MCLSCK80" at bounding box center [914, 234] width 164 height 15
copy span "MCLSCK80"
